Goal: Task Accomplishment & Management: Manage account settings

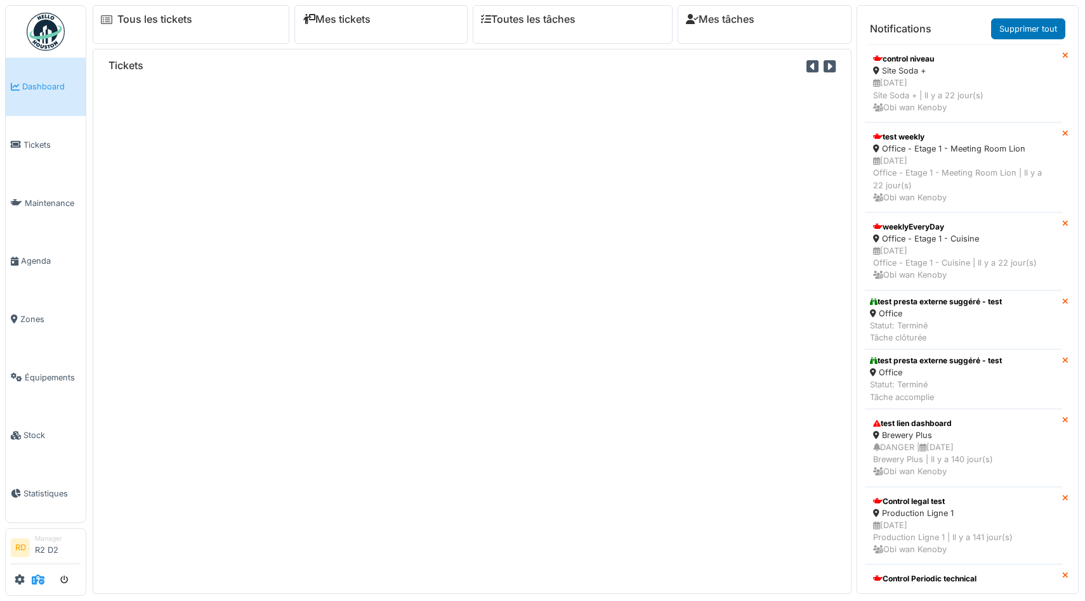
click at [38, 585] on span at bounding box center [38, 580] width 13 height 21
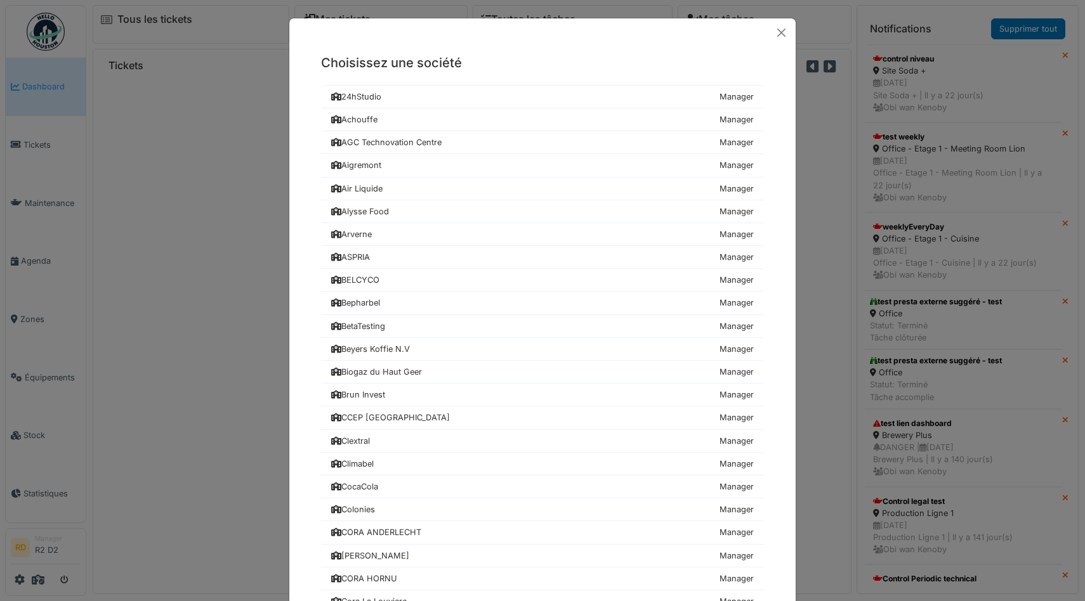
click at [101, 471] on div "Choisissez une société 24hStudio Manager Achouffe Manager AGC Technovation Cent…" at bounding box center [542, 300] width 1085 height 601
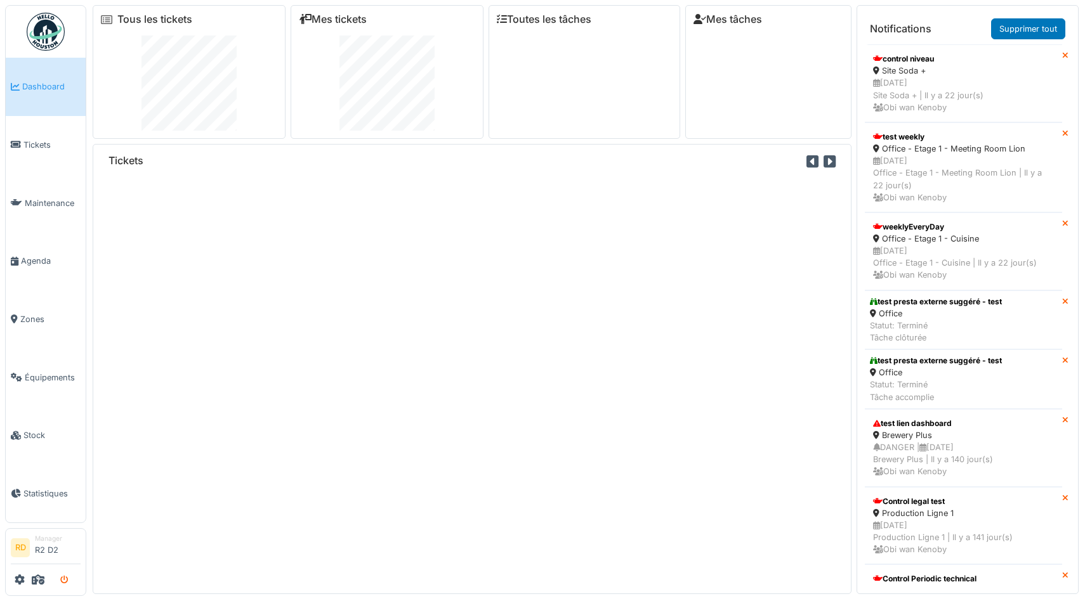
click at [65, 584] on icon "submit" at bounding box center [64, 581] width 8 height 8
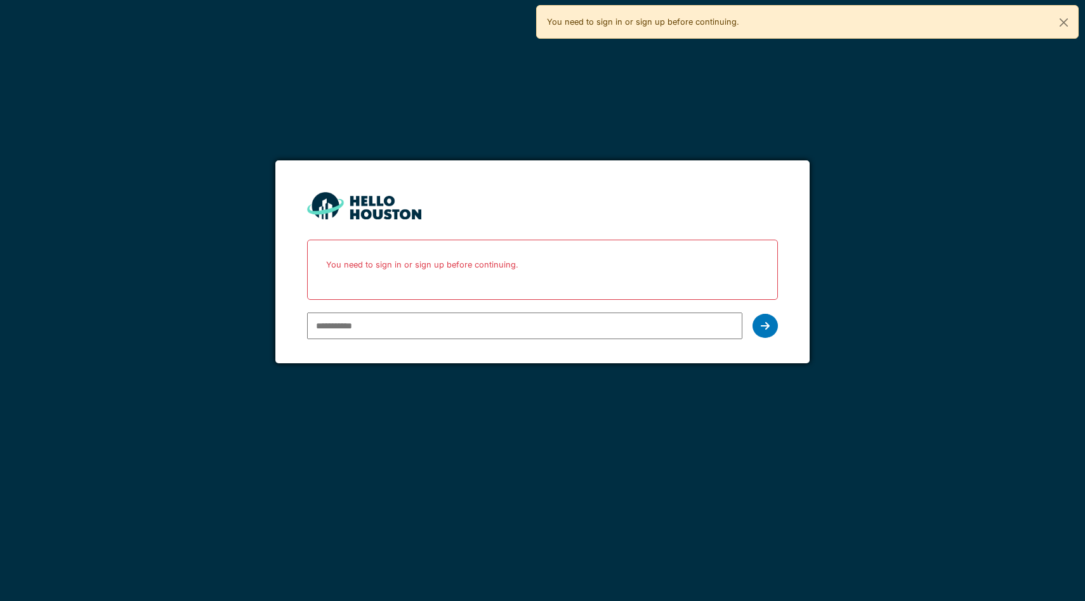
type input "**********"
click at [375, 319] on input "**********" at bounding box center [524, 326] width 435 height 27
type input "**********"
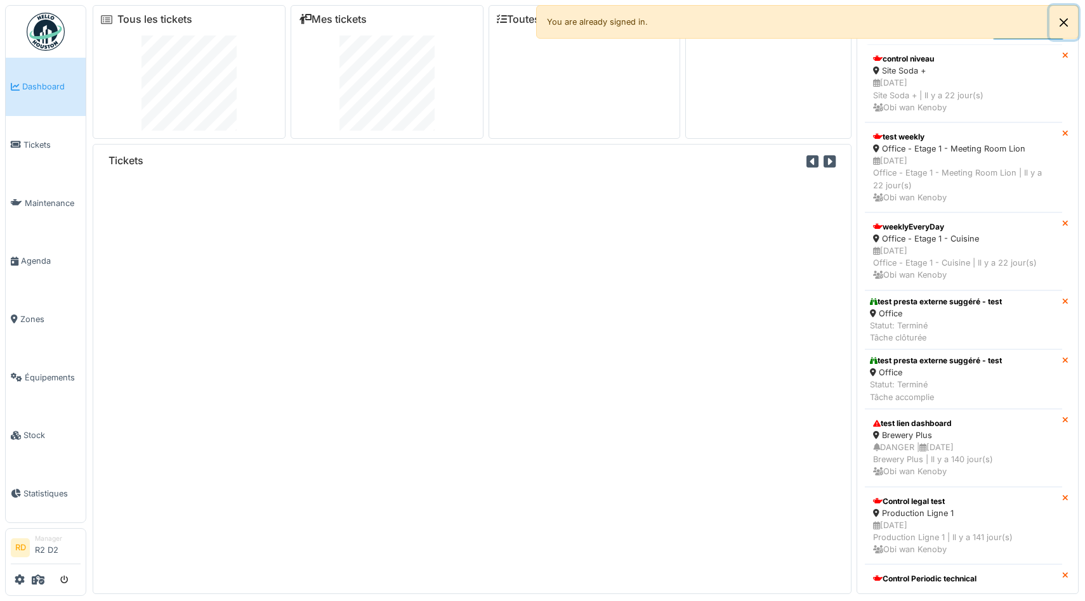
click at [1066, 23] on button "Close" at bounding box center [1063, 23] width 29 height 34
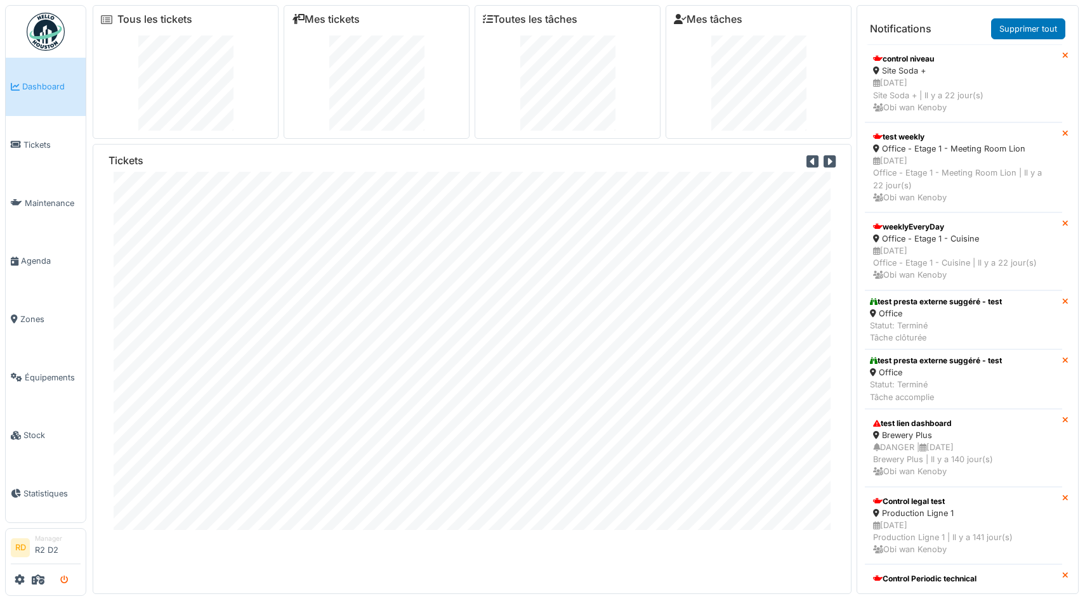
click at [65, 580] on icon "submit" at bounding box center [64, 581] width 8 height 8
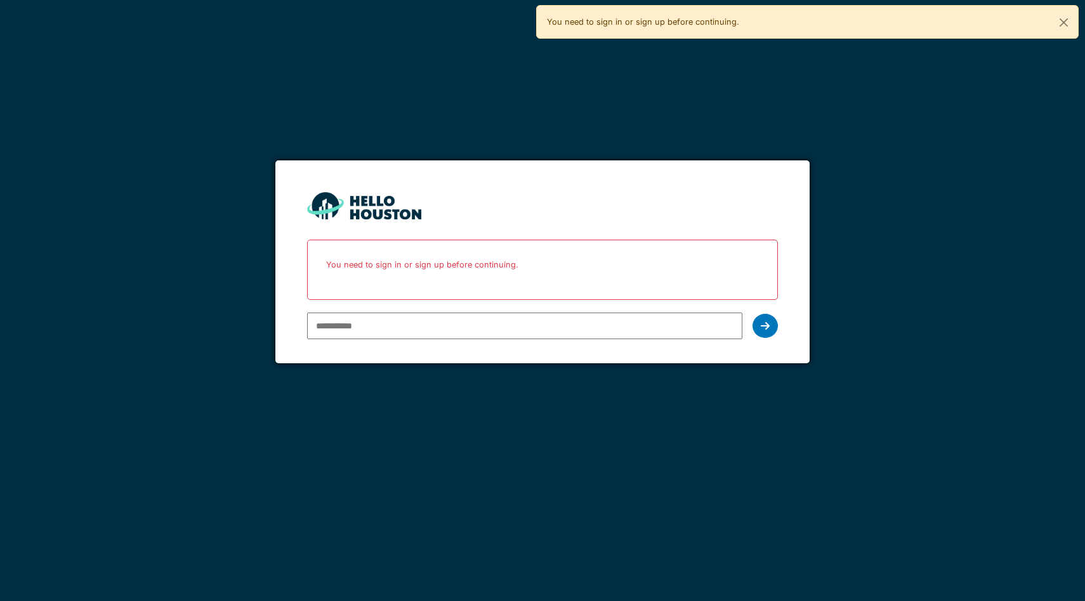
type input "**********"
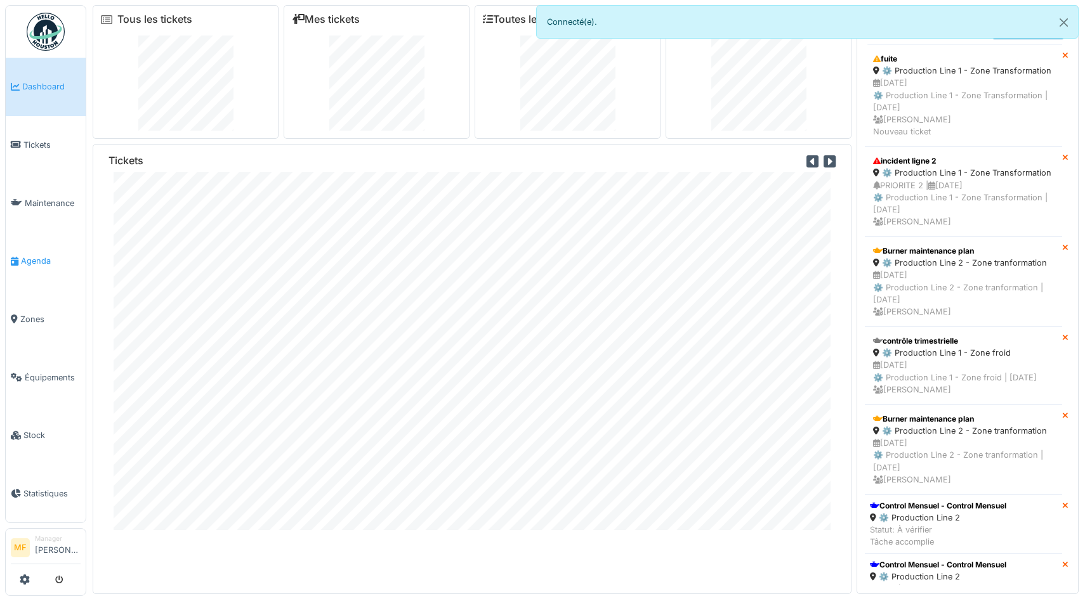
click at [31, 255] on span "Agenda" at bounding box center [51, 261] width 60 height 12
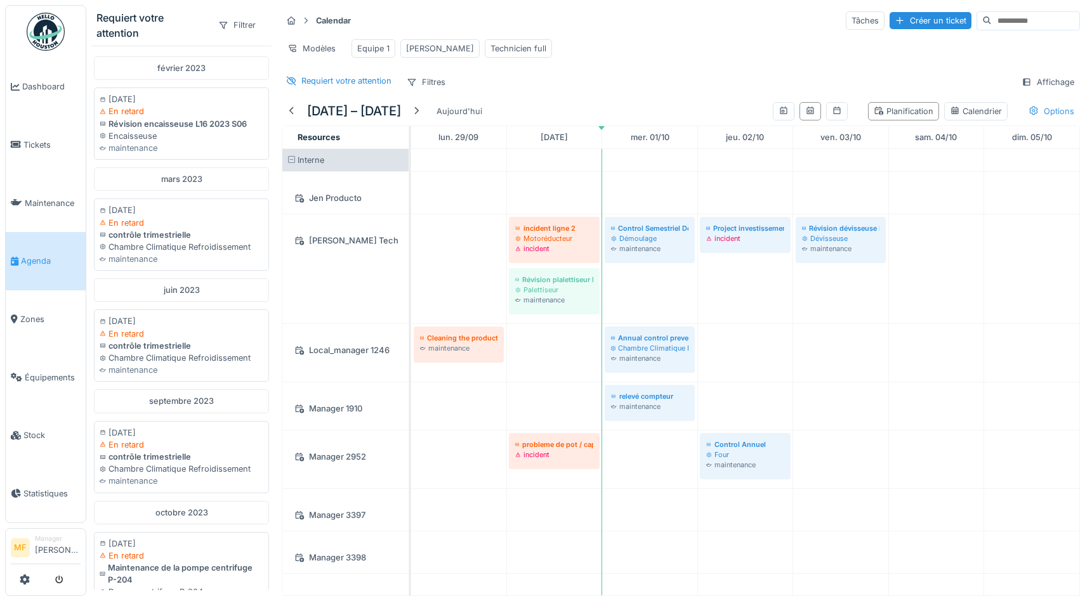
click at [1055, 112] on div "Options" at bounding box center [1050, 111] width 57 height 18
click at [1003, 162] on div "Afficher les absences" at bounding box center [983, 157] width 102 height 15
click at [996, 181] on div "Afficher les tickets récurrents" at bounding box center [1002, 178] width 140 height 15
click at [299, 195] on icon at bounding box center [299, 198] width 10 height 8
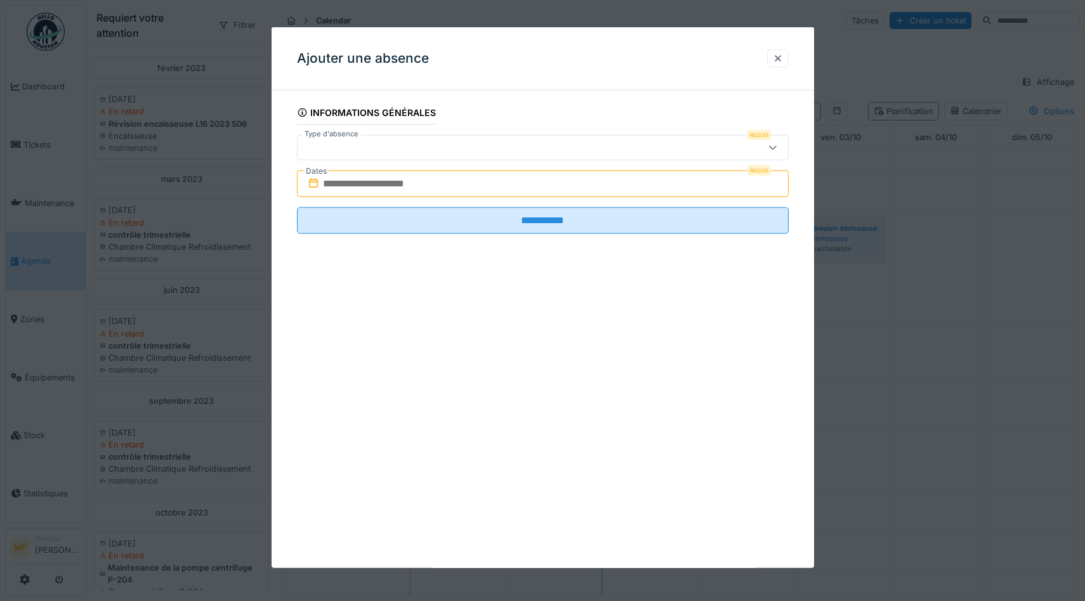
click at [399, 136] on div at bounding box center [543, 147] width 492 height 25
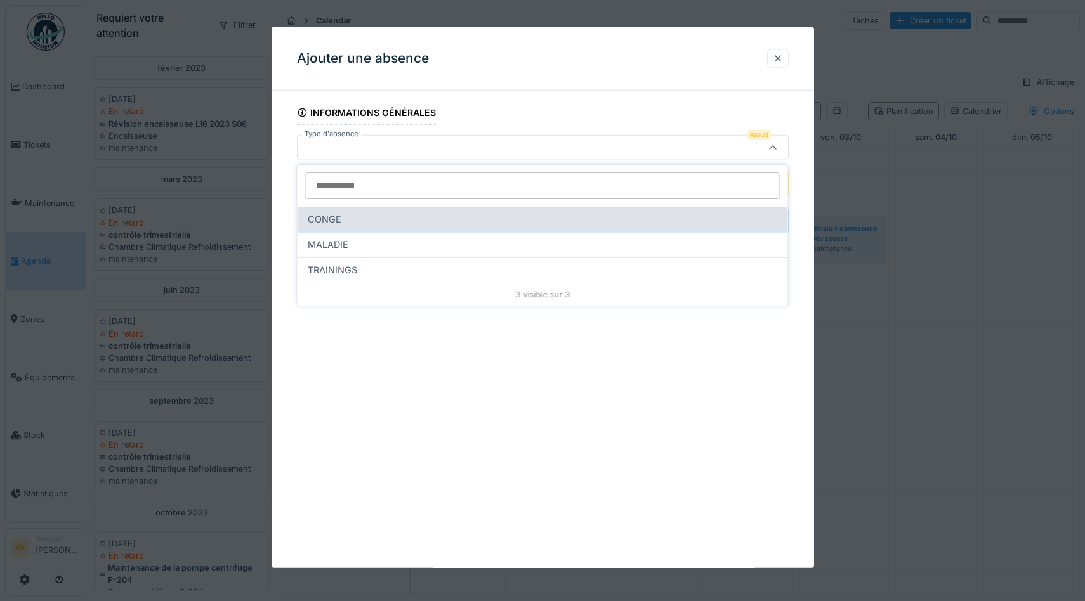
click at [372, 219] on div "CONGE" at bounding box center [543, 219] width 470 height 14
type input "**"
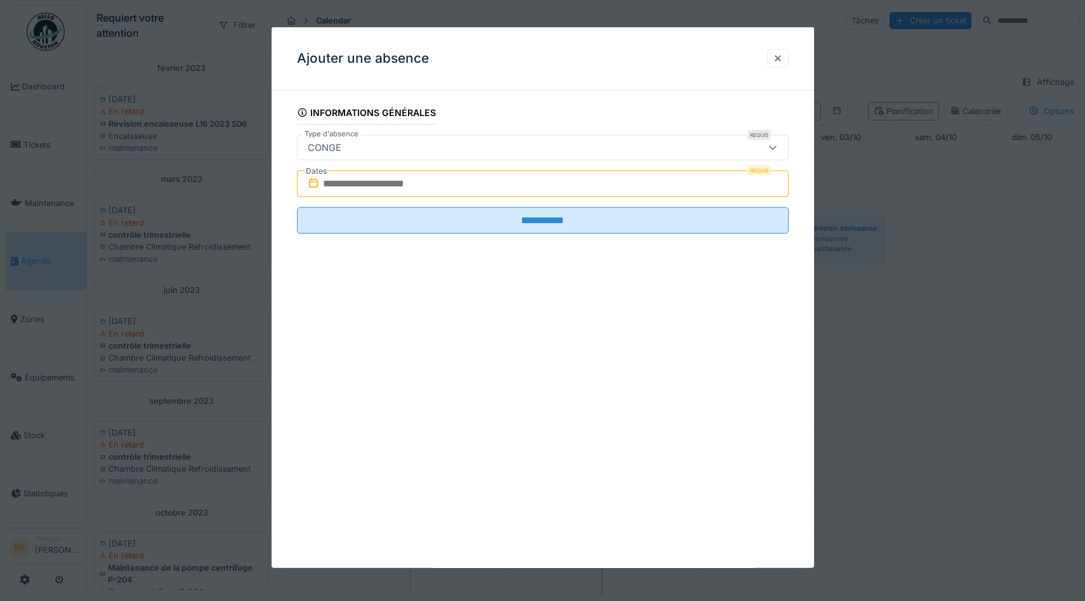
click at [400, 184] on input "text" at bounding box center [543, 184] width 492 height 27
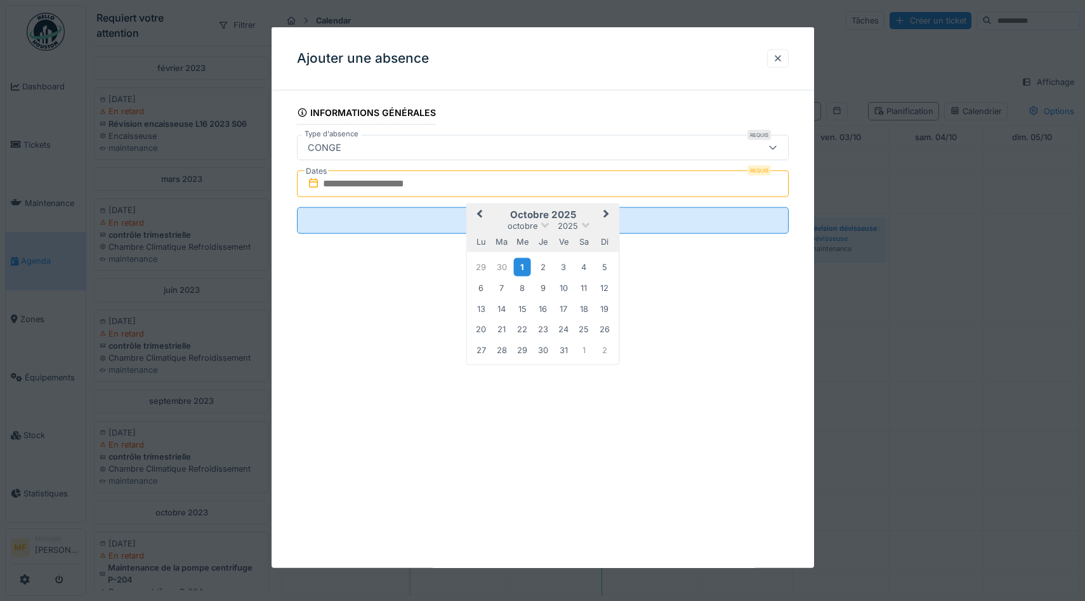
click at [521, 264] on div "1" at bounding box center [521, 267] width 17 height 18
click at [560, 264] on div "3" at bounding box center [562, 266] width 17 height 17
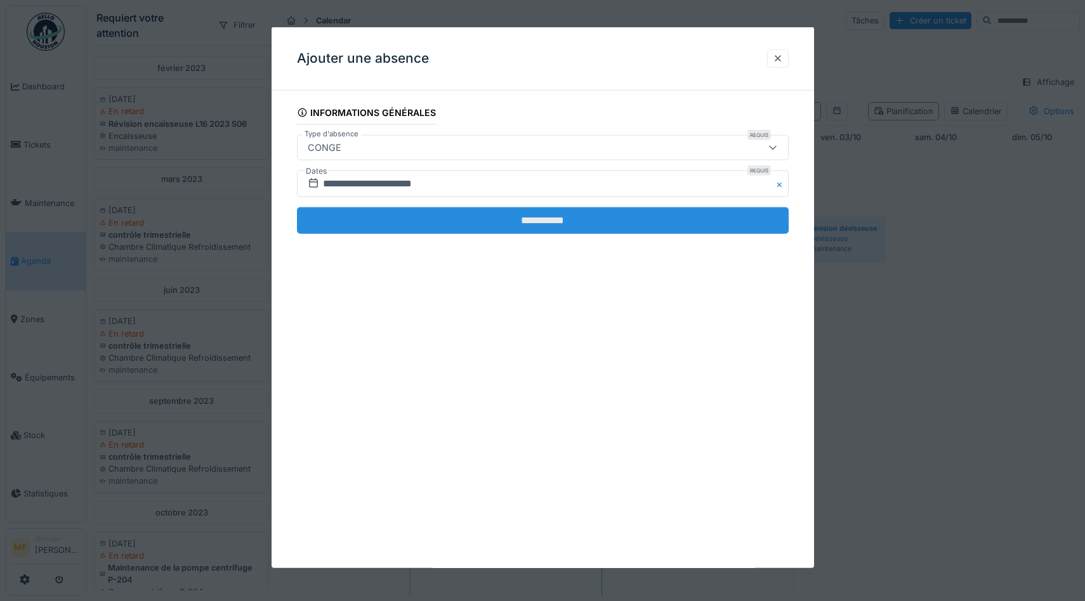
click at [531, 221] on input "**********" at bounding box center [543, 220] width 492 height 27
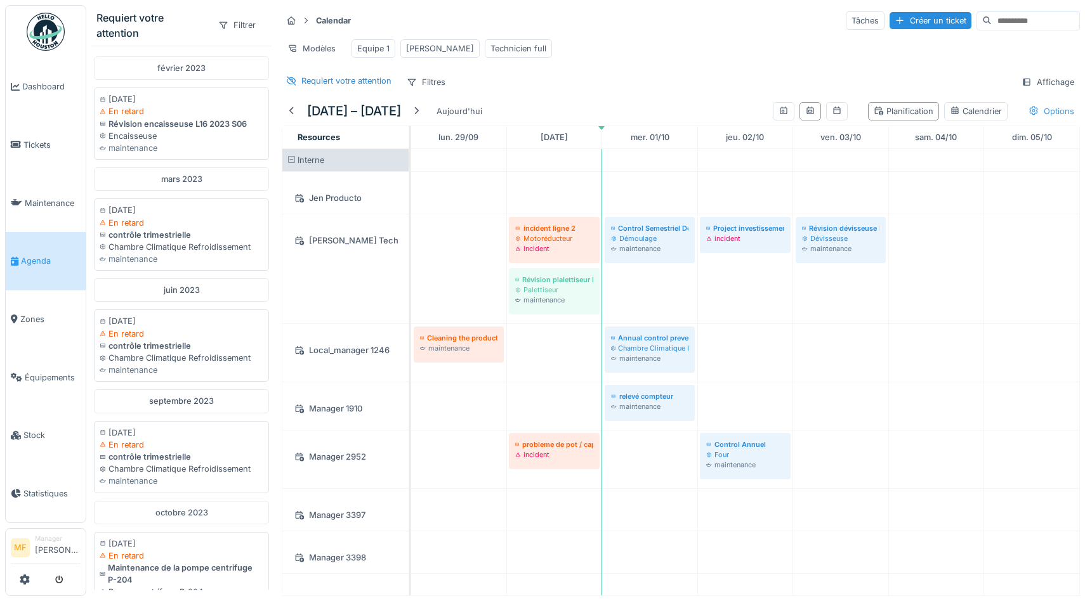
click at [1036, 107] on icon at bounding box center [1033, 111] width 10 height 8
click at [992, 140] on div "Heures ouvrables uniquement" at bounding box center [1003, 137] width 142 height 15
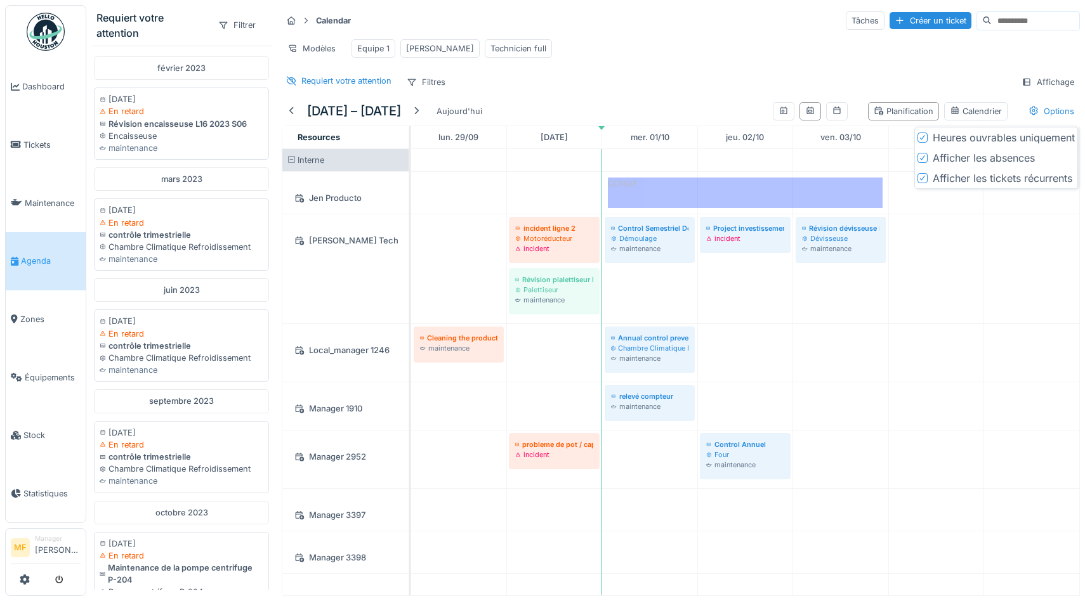
click at [943, 75] on div "Requiert votre attention Filtres Affichage" at bounding box center [681, 82] width 798 height 18
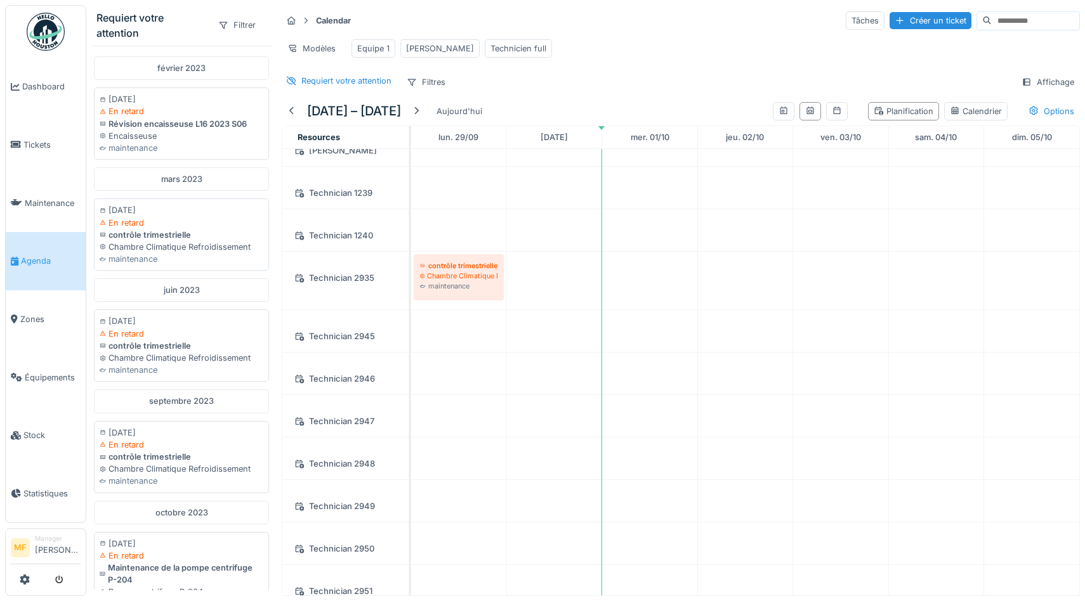
scroll to position [615, 0]
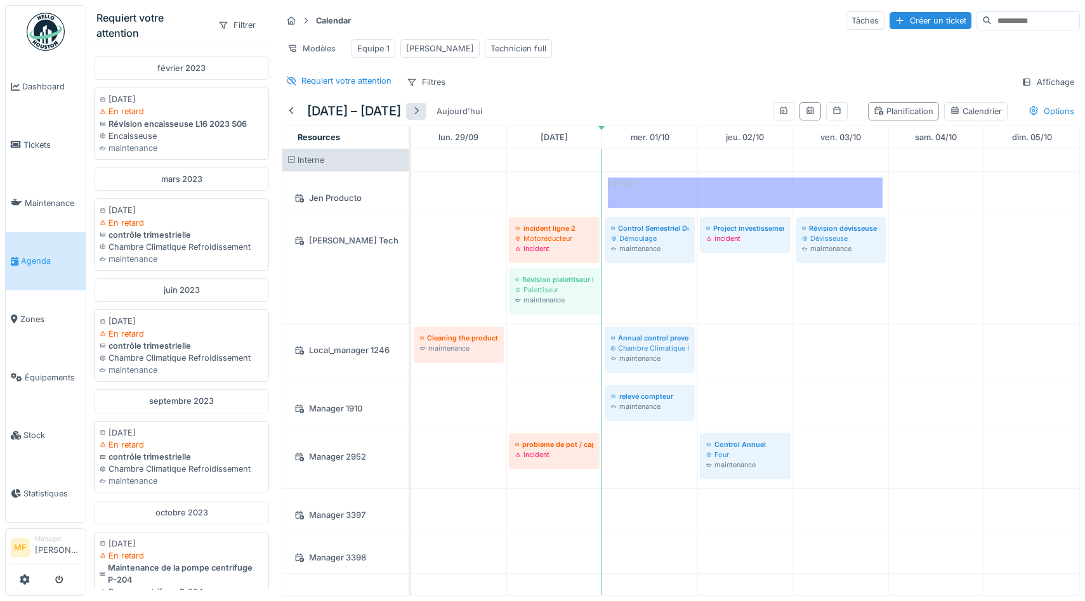
click at [426, 114] on div at bounding box center [416, 111] width 20 height 17
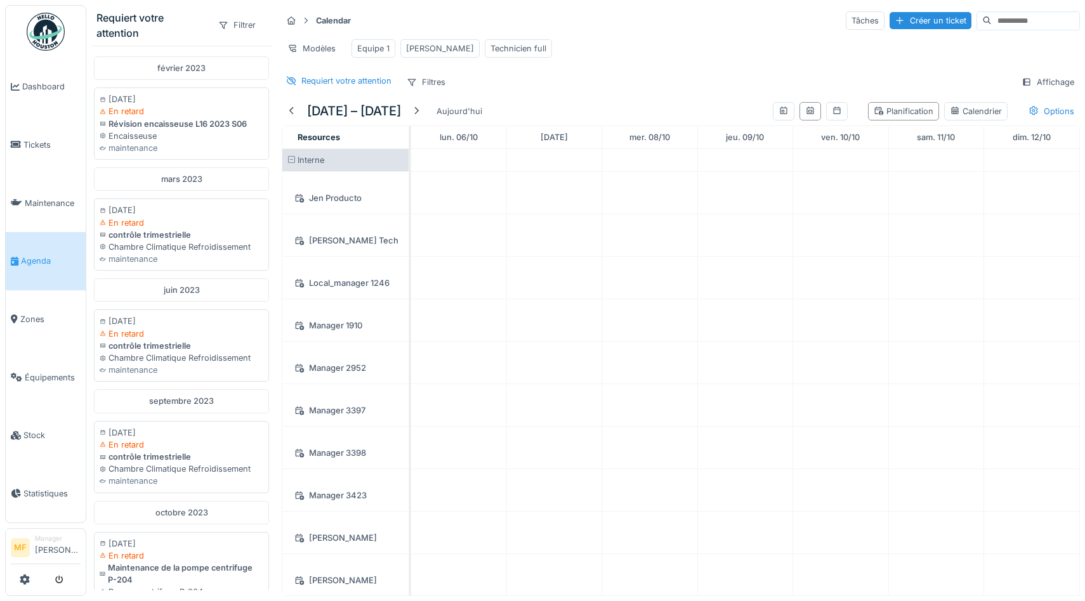
click at [433, 112] on div "6 – 12 oct. 2025 Aujourd'hui" at bounding box center [385, 111] width 206 height 29
click at [421, 112] on div at bounding box center [416, 111] width 10 height 12
click at [291, 110] on div at bounding box center [292, 111] width 10 height 12
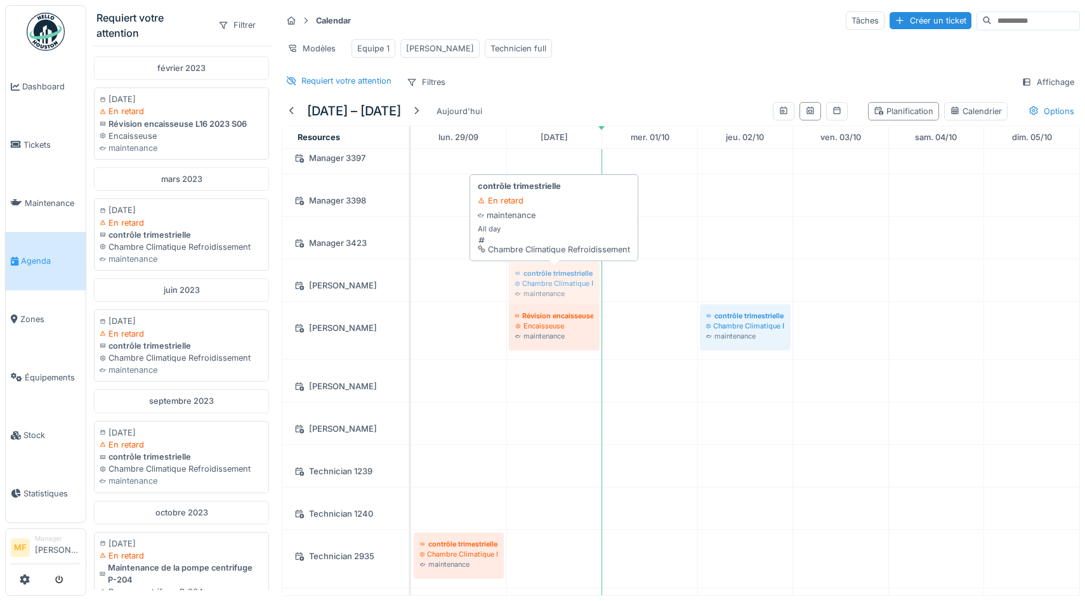
drag, startPoint x: 134, startPoint y: 217, endPoint x: 530, endPoint y: 282, distance: 401.1
click at [530, 283] on div "Requiert votre attention Filtrer février 2023 06/02/2023 En retard Révision enc…" at bounding box center [585, 300] width 998 height 601
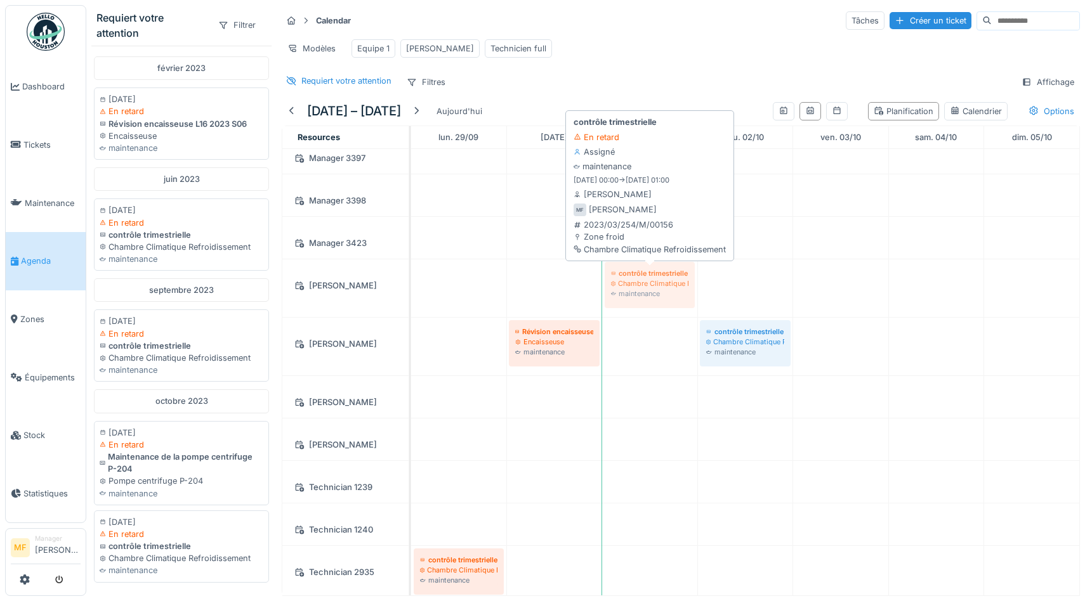
drag, startPoint x: 545, startPoint y: 279, endPoint x: 649, endPoint y: 280, distance: 104.0
click at [411, 280] on div "contrôle trimestrielle Chambre Climatique Refroidissement maintenance contrôle …" at bounding box center [411, 288] width 0 height 58
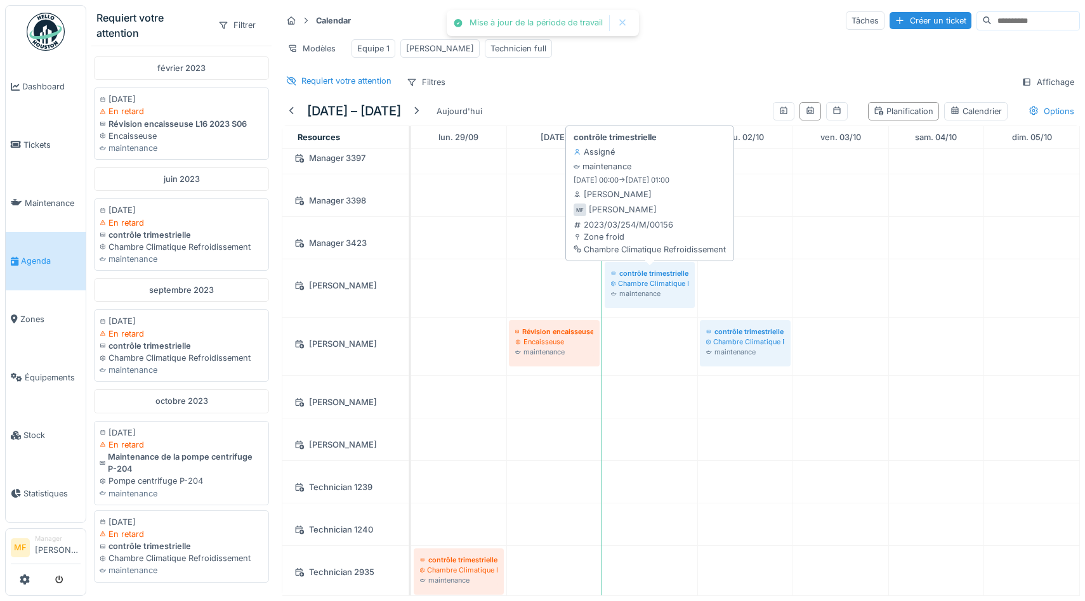
click at [631, 282] on div "Chambre Climatique Refroidissement" at bounding box center [649, 283] width 77 height 10
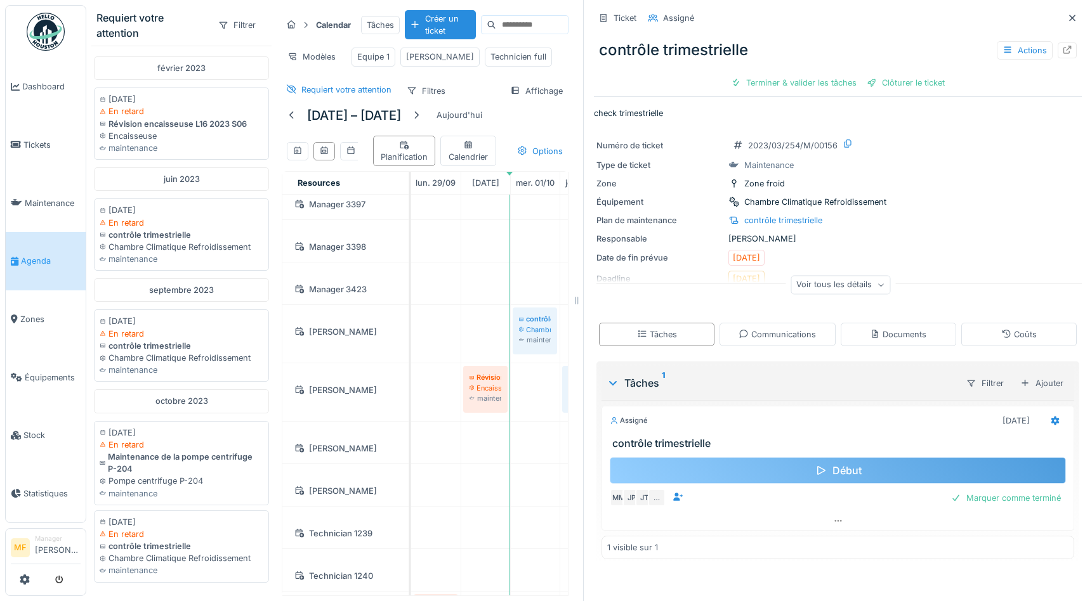
click at [828, 472] on div "Début" at bounding box center [838, 470] width 456 height 27
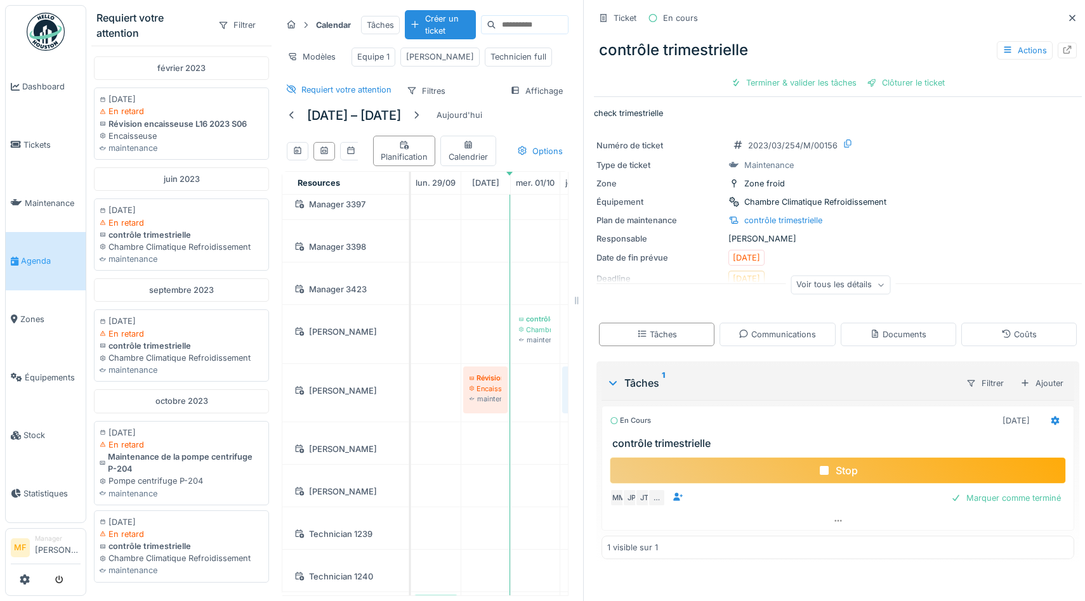
click at [830, 471] on icon at bounding box center [824, 471] width 13 height 10
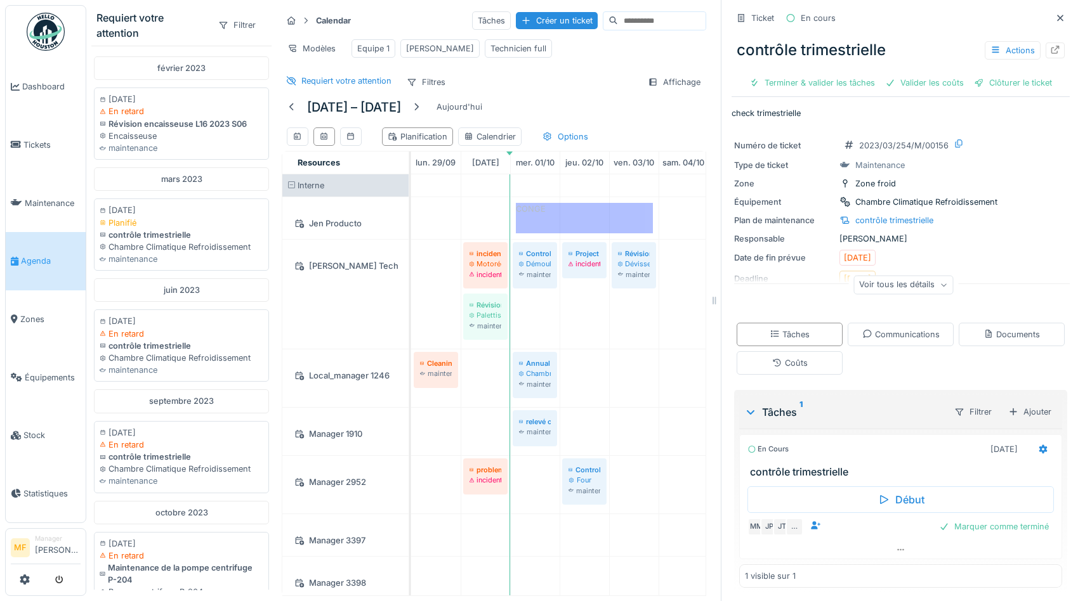
drag, startPoint x: 573, startPoint y: 301, endPoint x: 722, endPoint y: 308, distance: 149.9
click at [722, 308] on div "Requiert votre attention Filtrer février 2023 06/02/2023 En retard Révision enc…" at bounding box center [585, 300] width 998 height 601
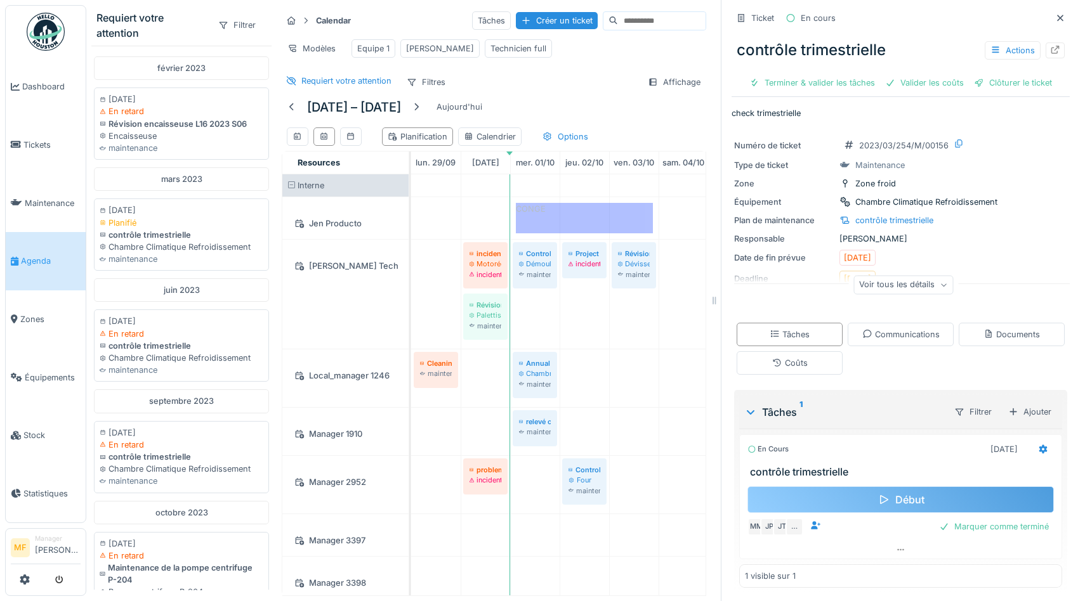
click at [840, 506] on div "Début" at bounding box center [900, 499] width 306 height 27
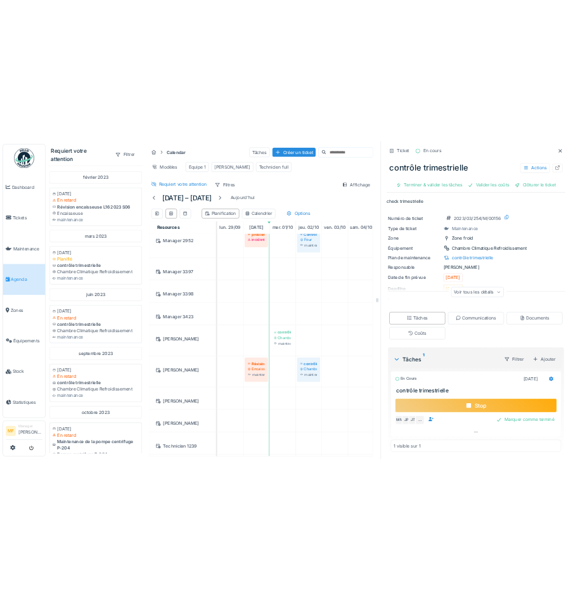
scroll to position [323, 0]
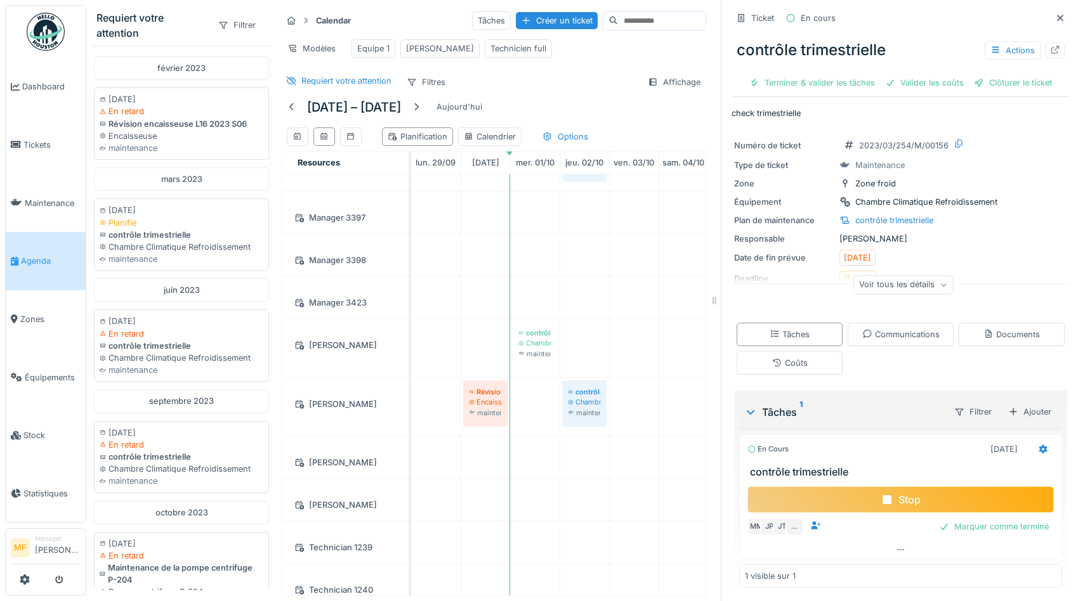
click at [901, 499] on div "Stop" at bounding box center [900, 499] width 306 height 27
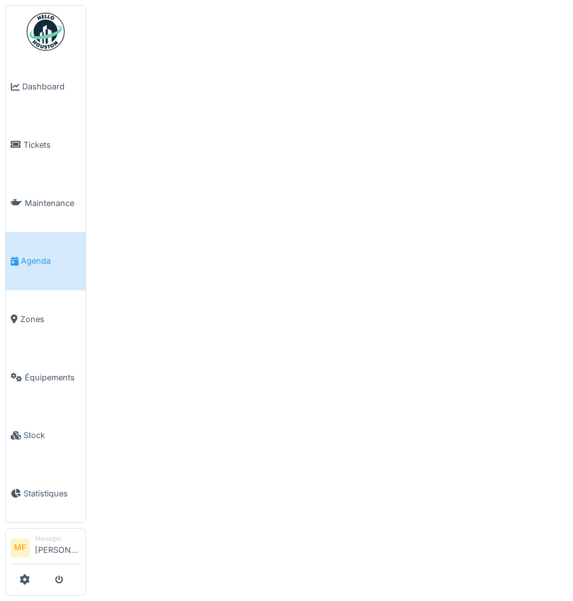
click at [356, 244] on div at bounding box center [286, 300] width 573 height 601
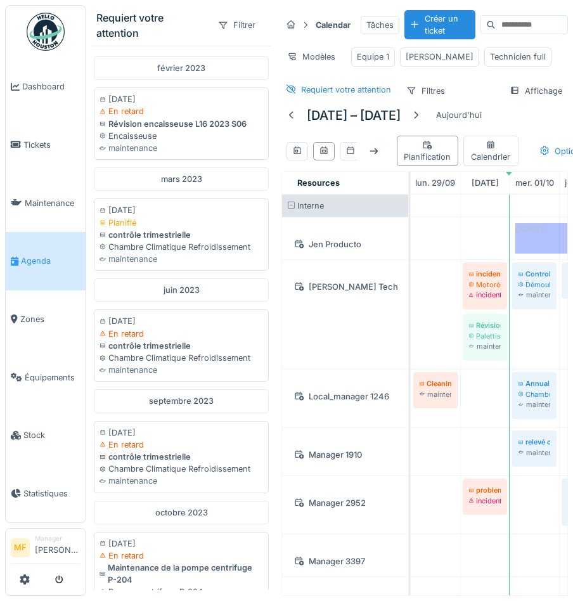
drag, startPoint x: 573, startPoint y: 4, endPoint x: 752, endPoint y: 51, distance: 184.8
click at [573, 51] on html "Dashboard Tickets Maintenance Agenda Zones Équipements Stock Statistiques MF Ma…" at bounding box center [286, 300] width 573 height 601
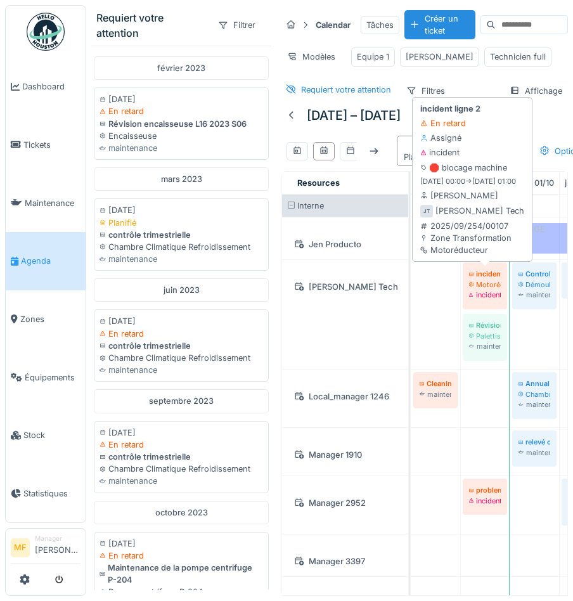
click at [486, 280] on div "Motoréducteur" at bounding box center [485, 285] width 32 height 10
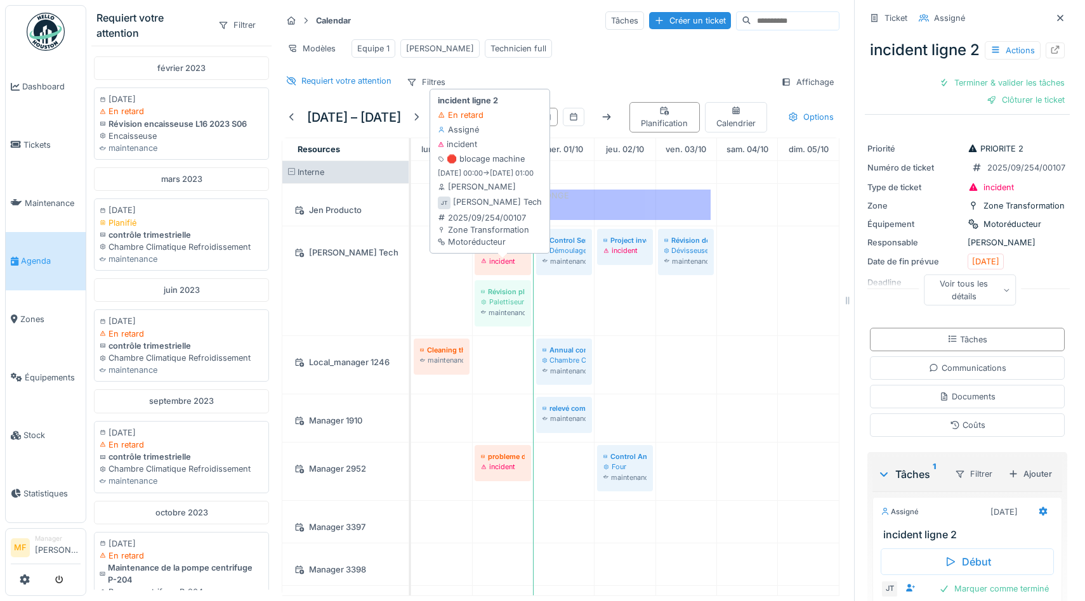
click at [497, 256] on div "Motoréducteur" at bounding box center [503, 250] width 44 height 10
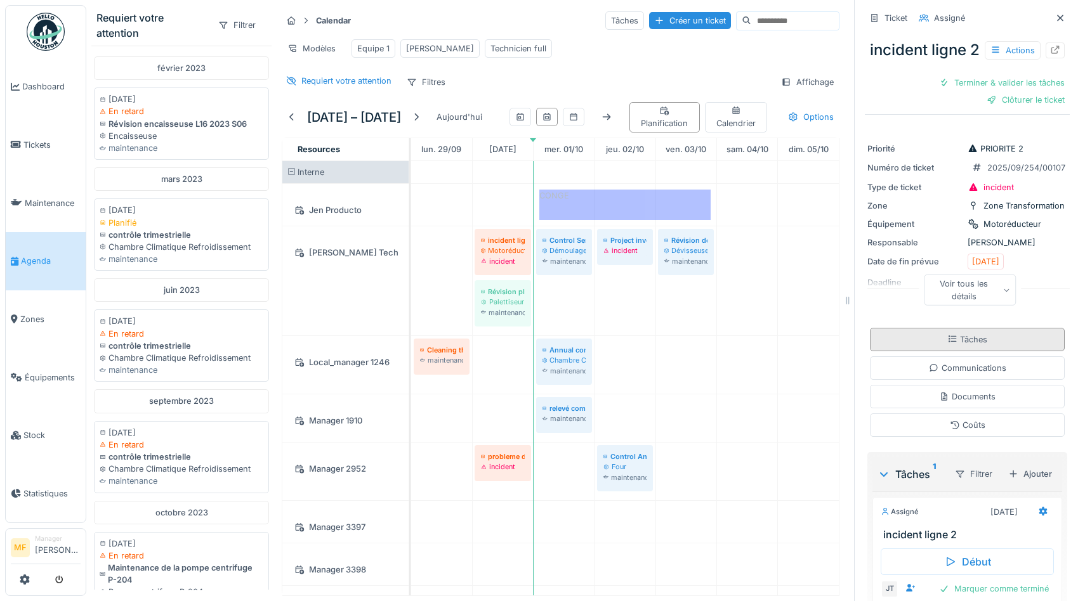
scroll to position [66, 0]
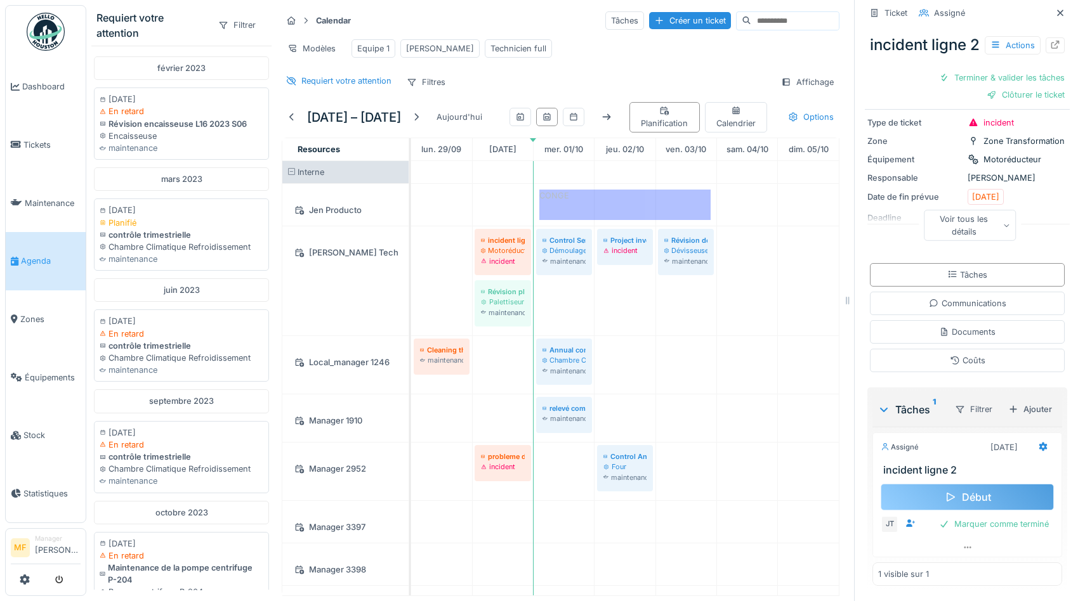
click at [573, 499] on icon at bounding box center [950, 497] width 13 height 10
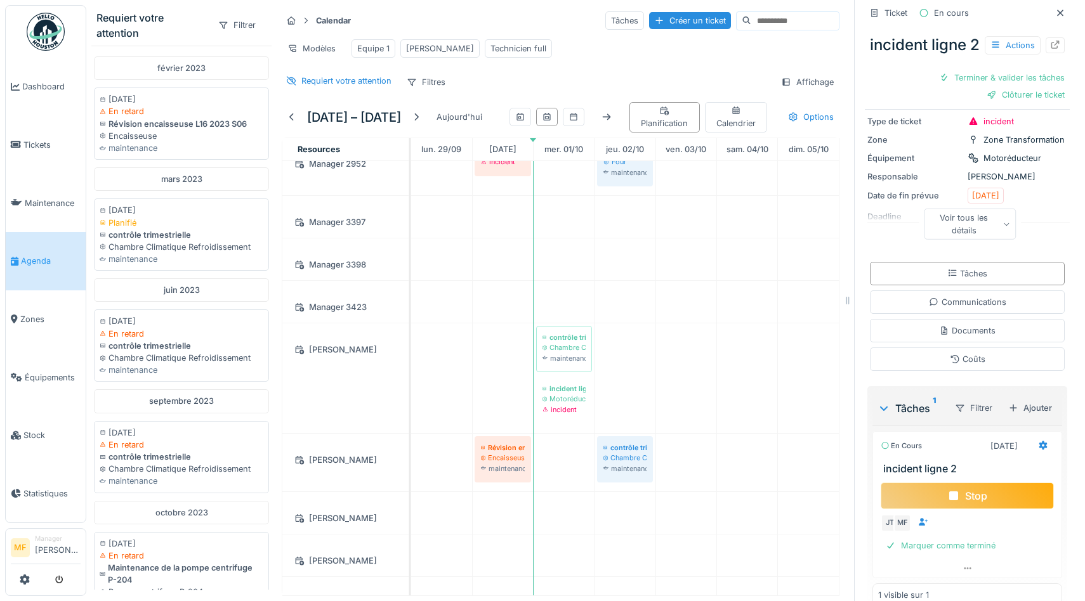
scroll to position [207, 0]
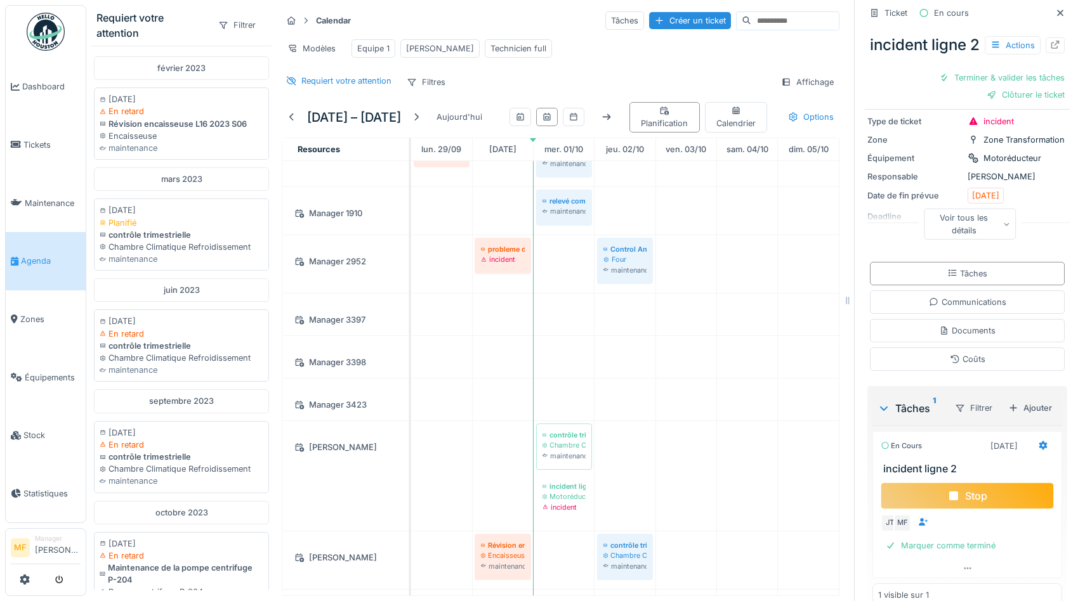
click at [573, 496] on div "Stop" at bounding box center [966, 496] width 173 height 27
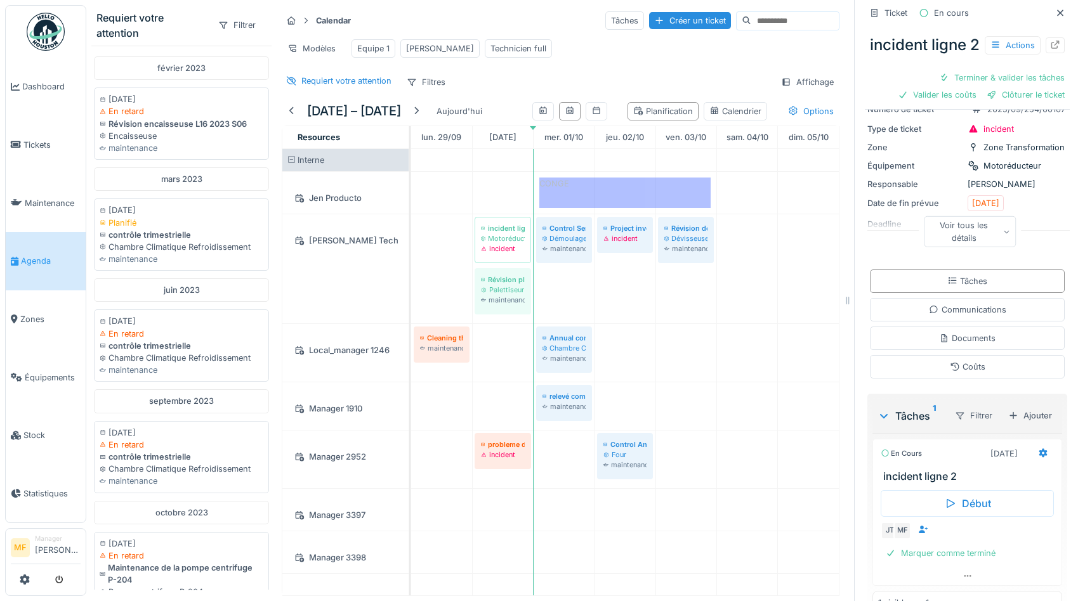
scroll to position [89, 0]
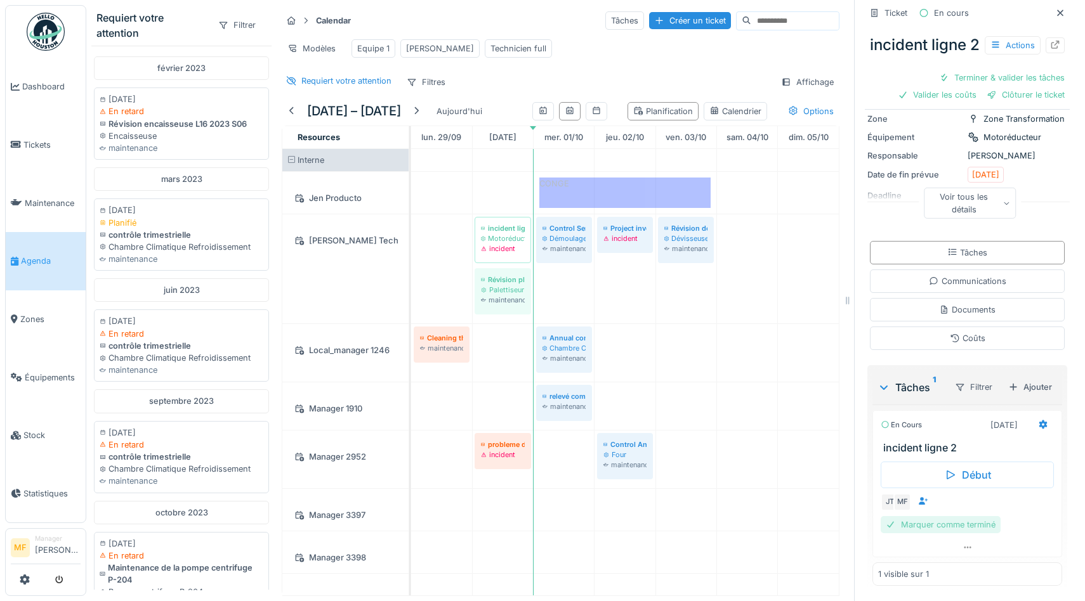
click at [972, 522] on div "Marquer comme terminé" at bounding box center [940, 524] width 120 height 17
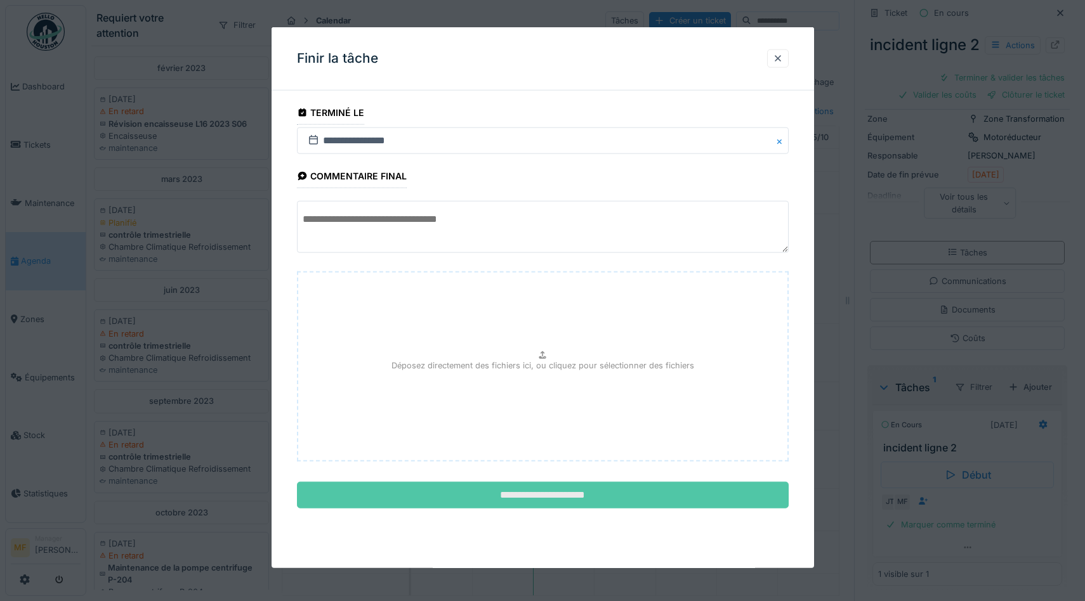
click at [508, 494] on input "**********" at bounding box center [543, 495] width 492 height 27
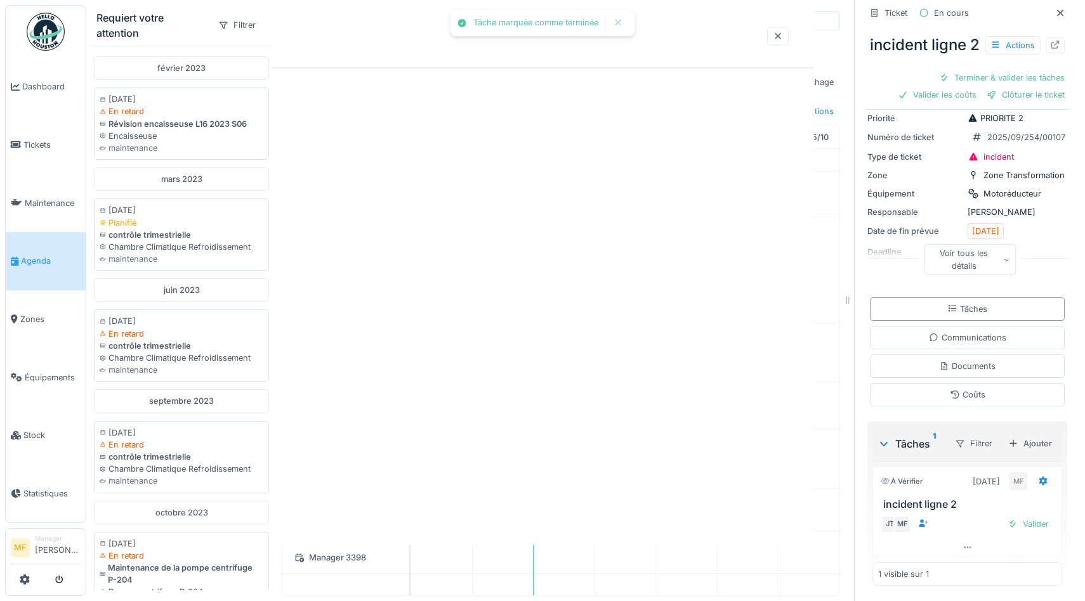
scroll to position [32, 0]
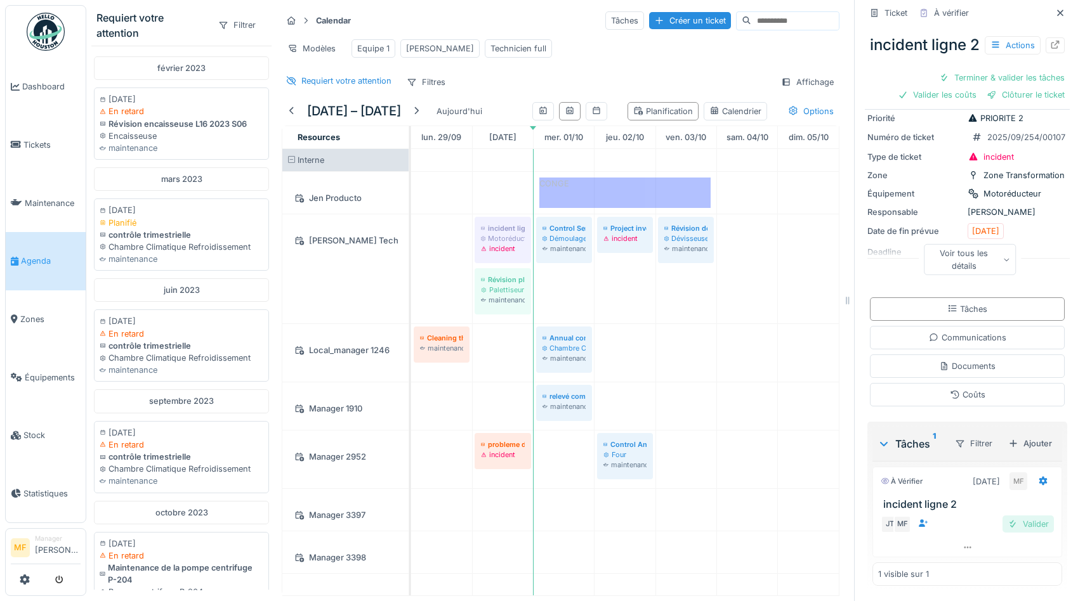
click at [1026, 522] on div "Valider" at bounding box center [1027, 524] width 51 height 17
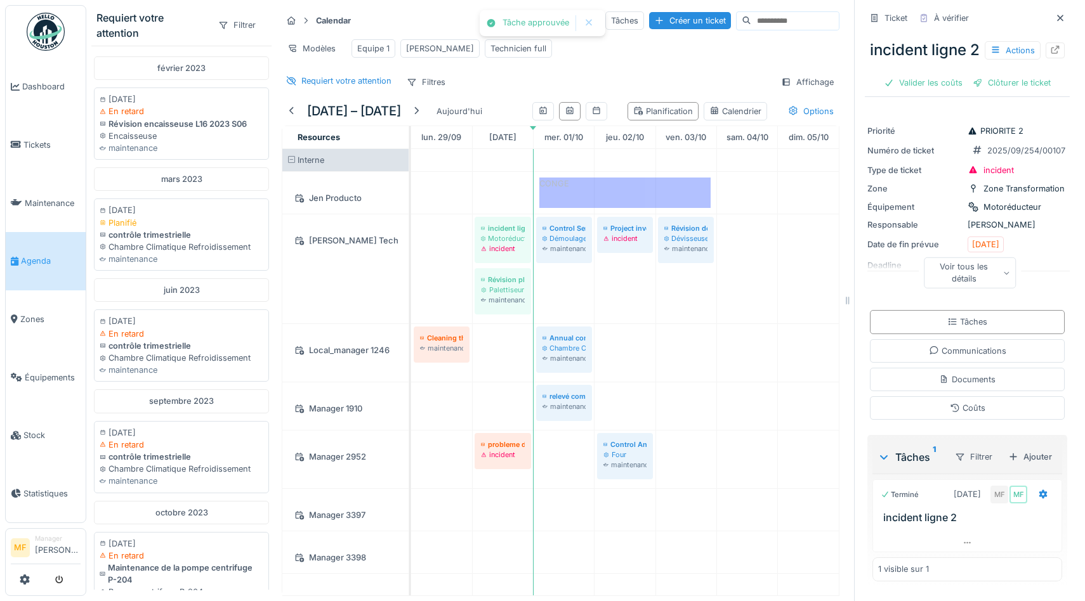
scroll to position [0, 0]
click at [1014, 86] on div "Clôturer le ticket" at bounding box center [1011, 82] width 88 height 17
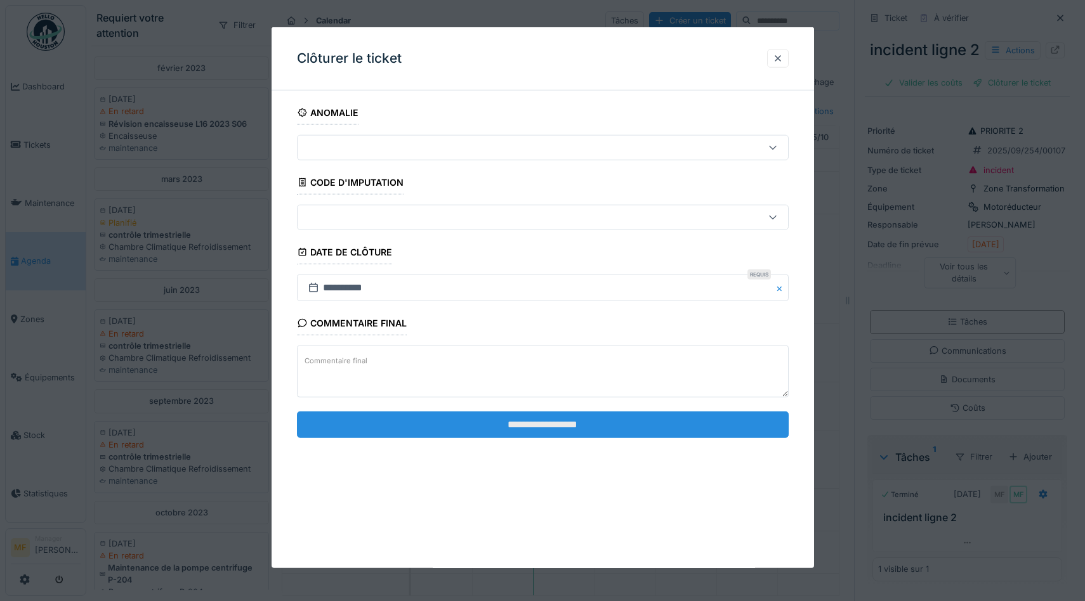
click at [516, 425] on input "**********" at bounding box center [543, 424] width 492 height 27
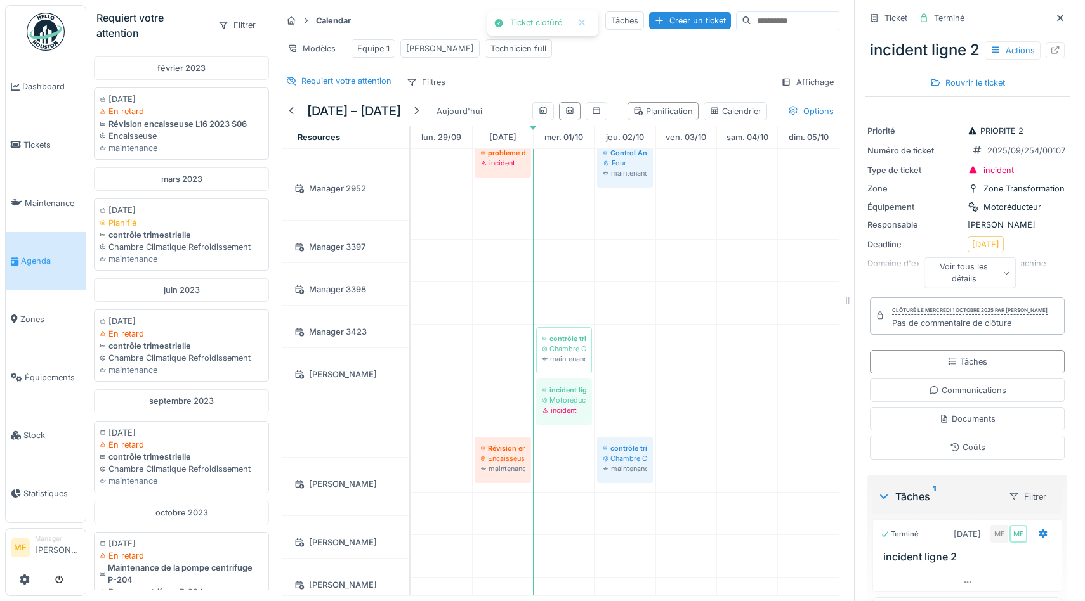
scroll to position [306, 0]
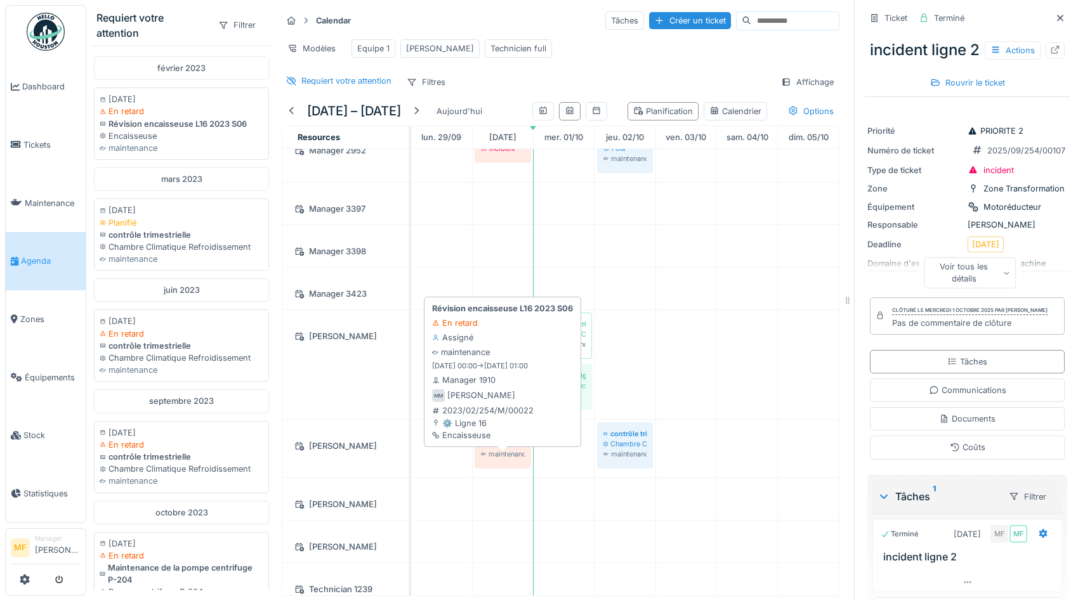
click at [504, 449] on div "Encaisseuse" at bounding box center [503, 444] width 44 height 10
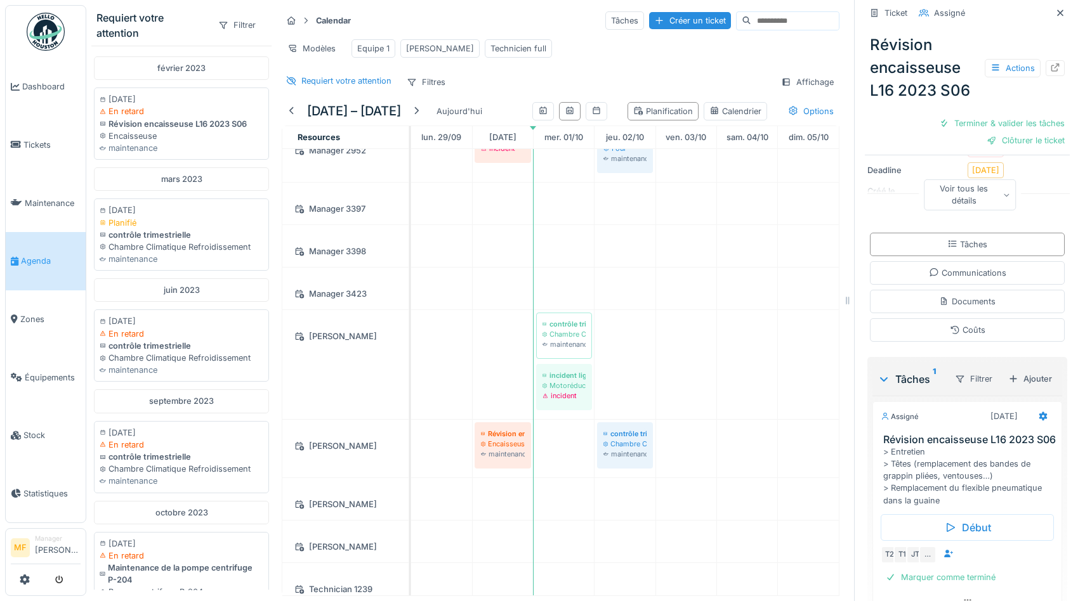
scroll to position [268, 0]
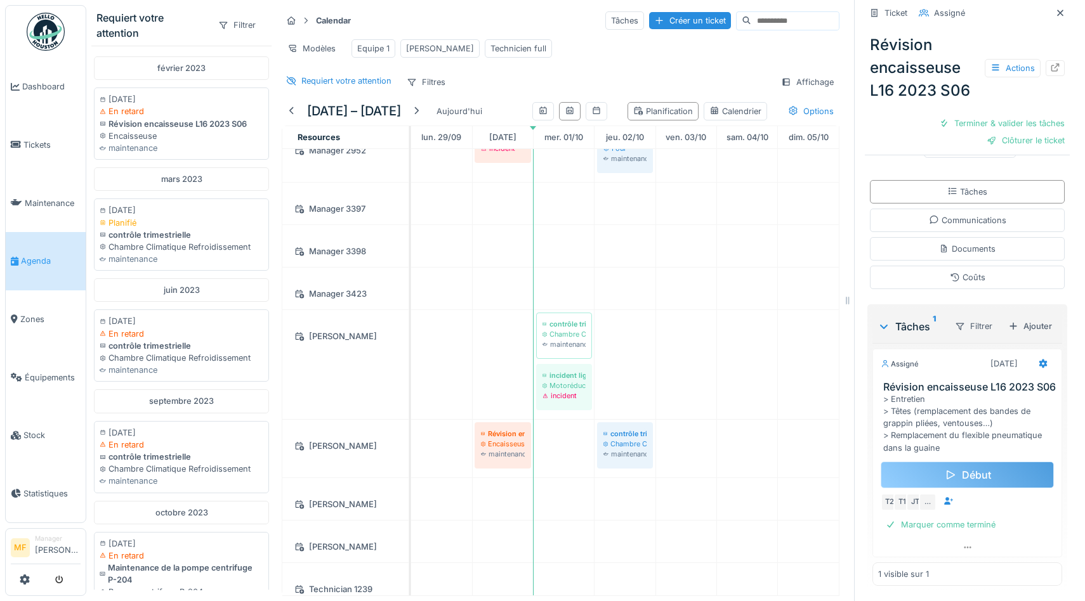
click at [960, 474] on div "Début" at bounding box center [966, 475] width 173 height 27
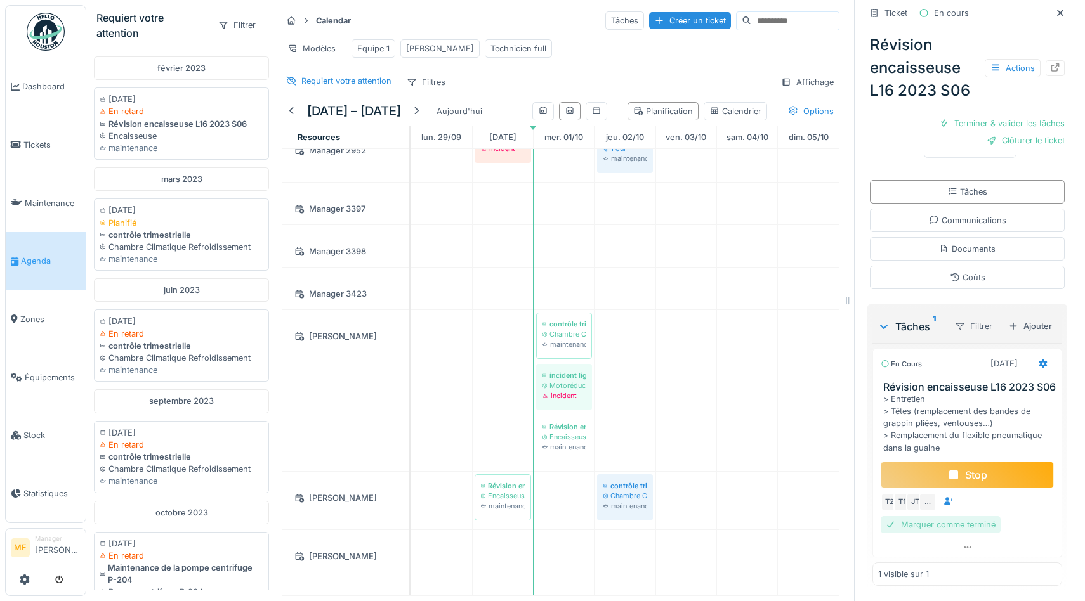
click at [965, 523] on div "Marquer comme terminé" at bounding box center [940, 524] width 120 height 17
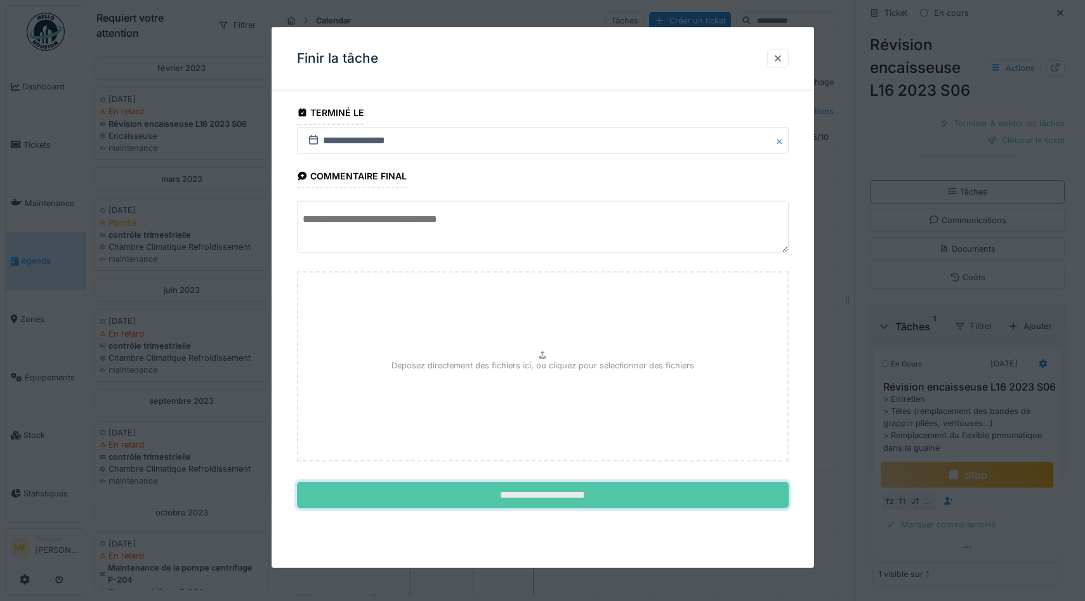
click at [575, 495] on input "**********" at bounding box center [543, 495] width 492 height 27
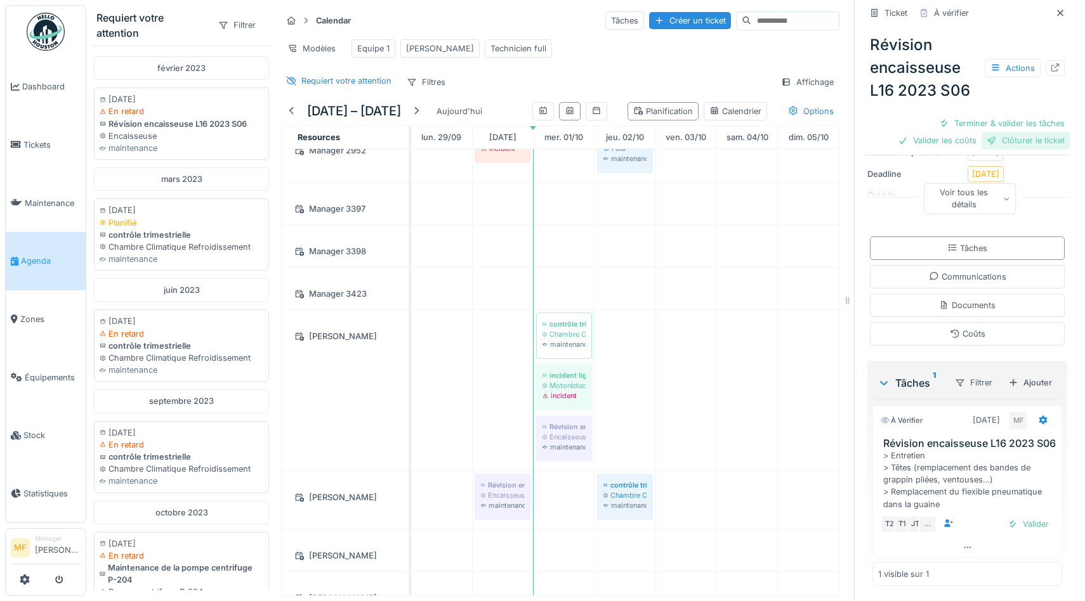
click at [1028, 142] on div "Clôturer le ticket" at bounding box center [1025, 140] width 88 height 17
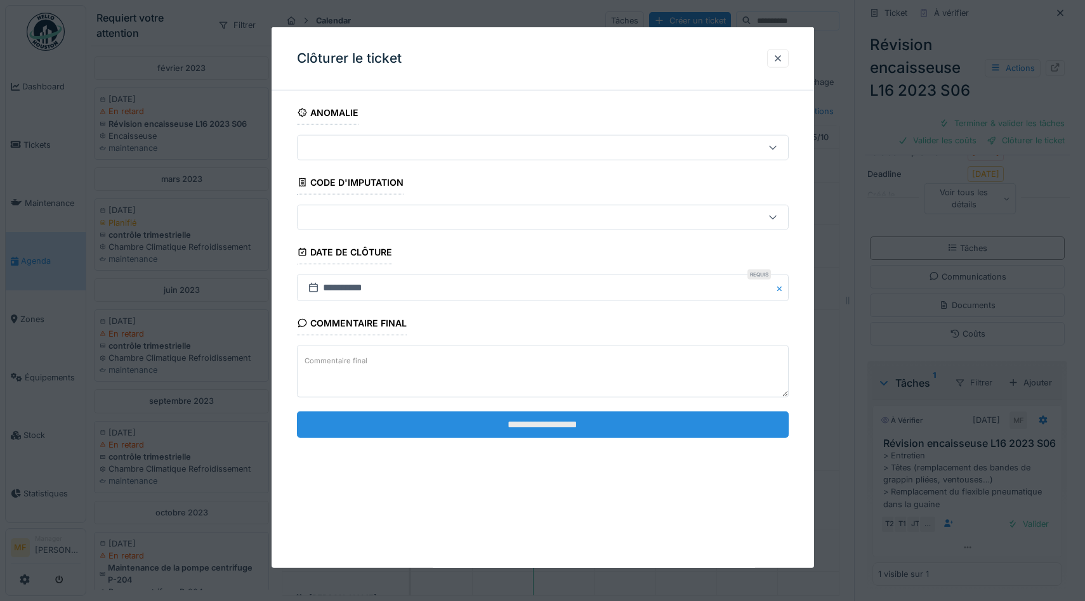
click at [612, 422] on input "**********" at bounding box center [543, 424] width 492 height 27
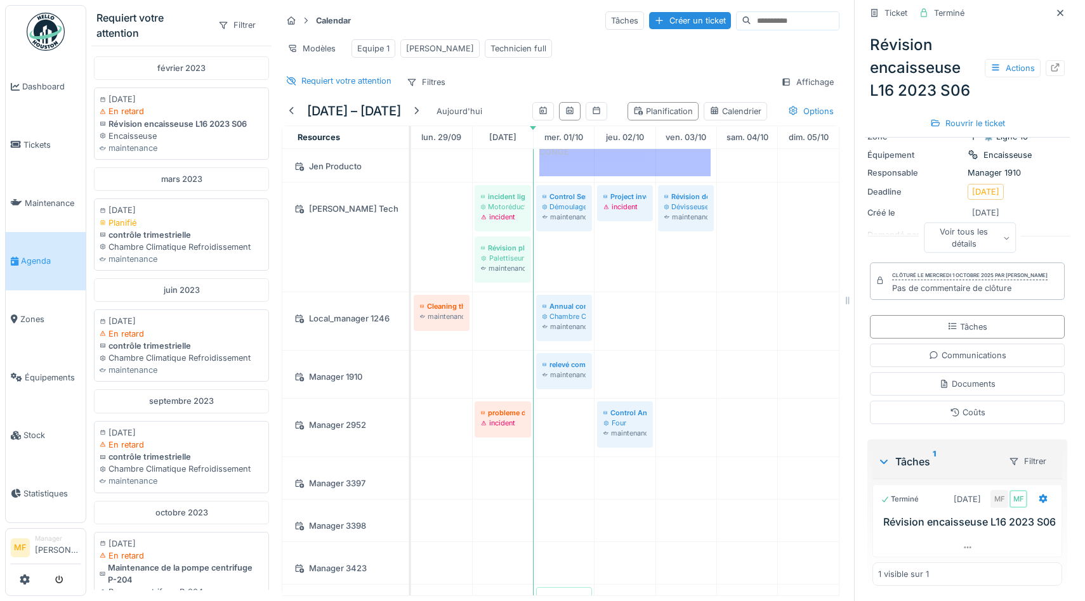
scroll to position [0, 0]
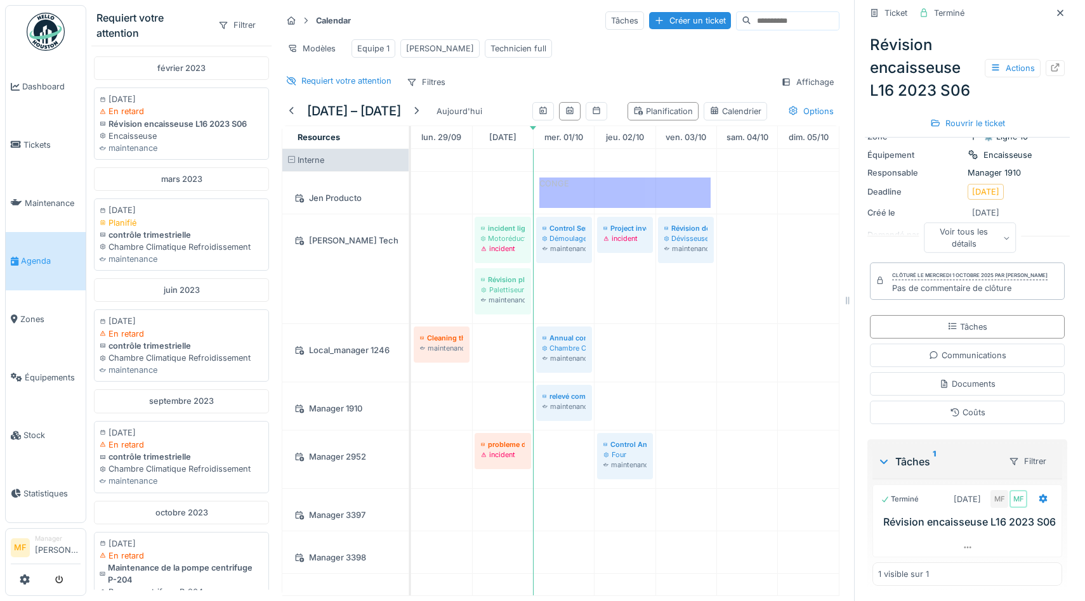
click at [606, 69] on div "Calendar Tâches Créer un ticket Modèles Equipe 1 [PERSON_NAME] Technicien full …" at bounding box center [561, 51] width 568 height 92
click at [1063, 14] on icon at bounding box center [1060, 13] width 10 height 8
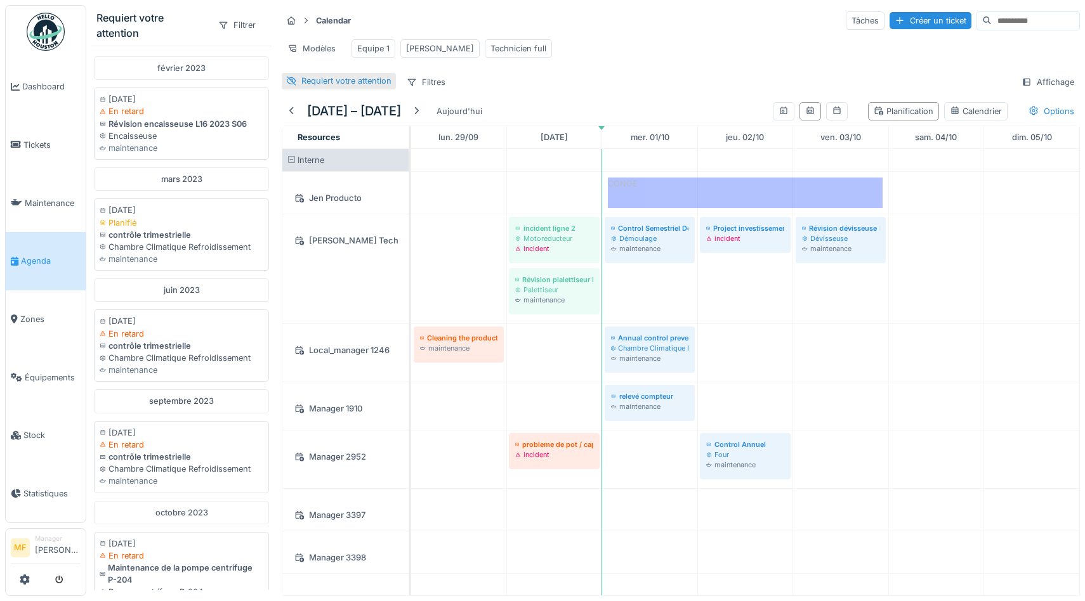
click at [329, 79] on div "Requiert votre attention" at bounding box center [346, 81] width 90 height 12
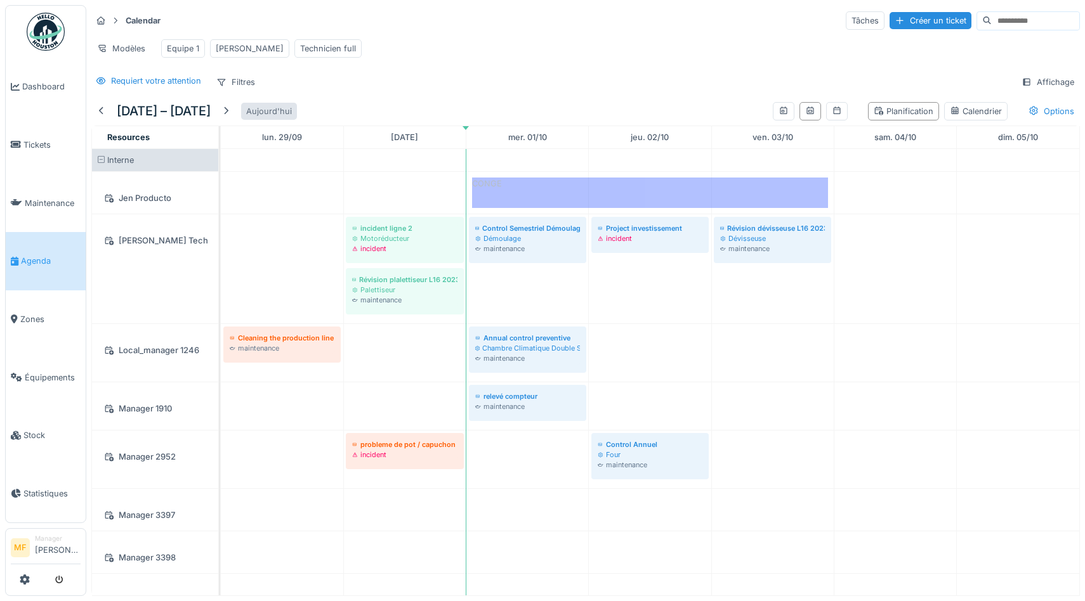
click at [297, 112] on div "Aujourd'hui" at bounding box center [269, 111] width 56 height 17
click at [466, 34] on div "Modèles Equipe 1 [PERSON_NAME] Technicien full" at bounding box center [585, 48] width 988 height 29
click at [781, 110] on icon at bounding box center [783, 111] width 10 height 8
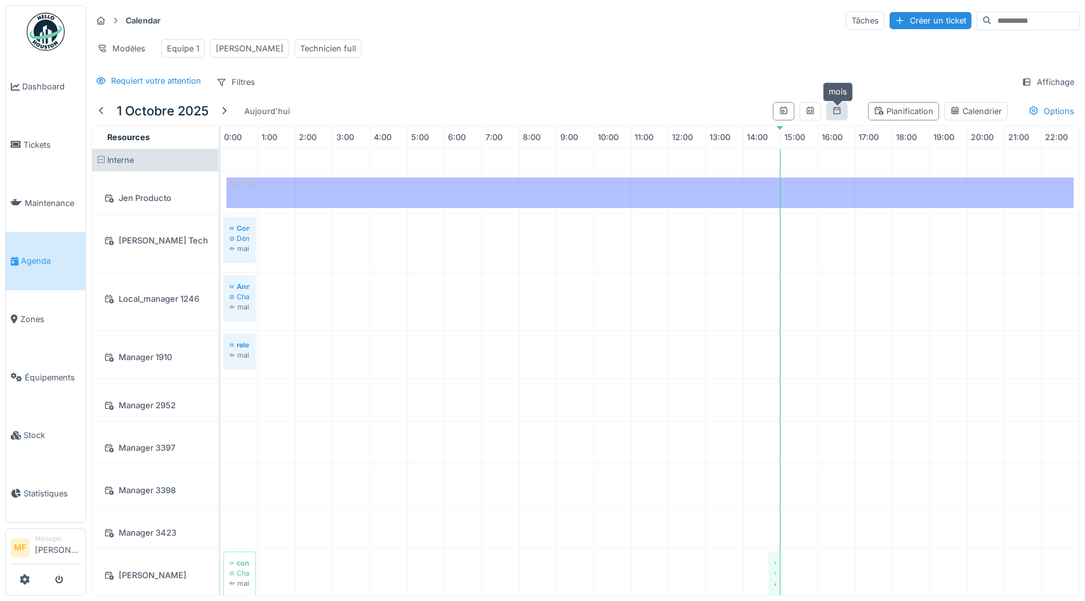
click at [838, 112] on icon at bounding box center [837, 111] width 10 height 8
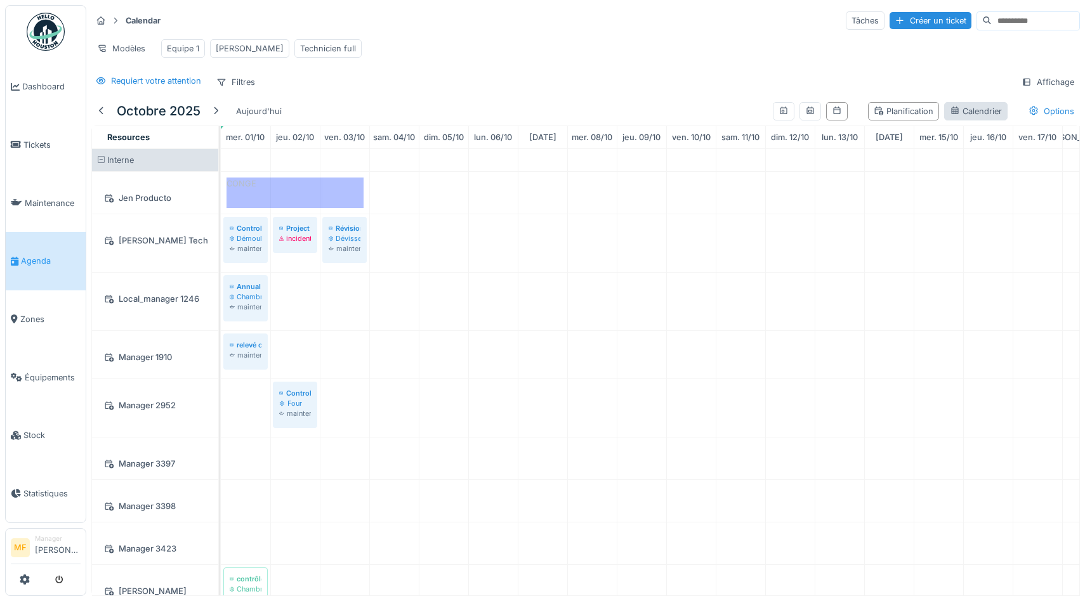
click at [974, 114] on div "Calendrier" at bounding box center [976, 111] width 52 height 12
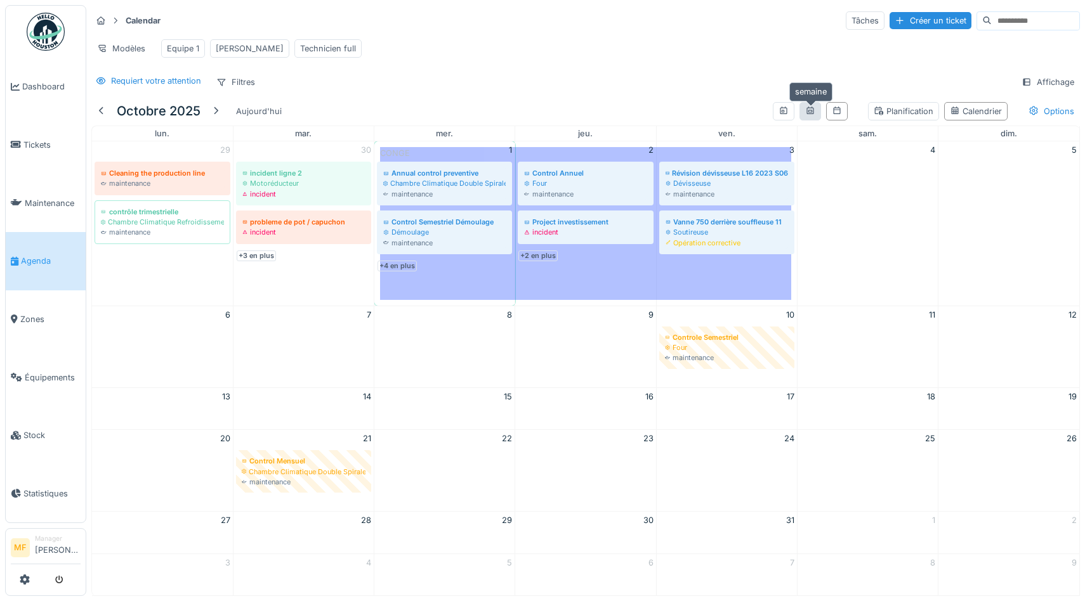
click at [813, 108] on icon at bounding box center [809, 111] width 7 height 8
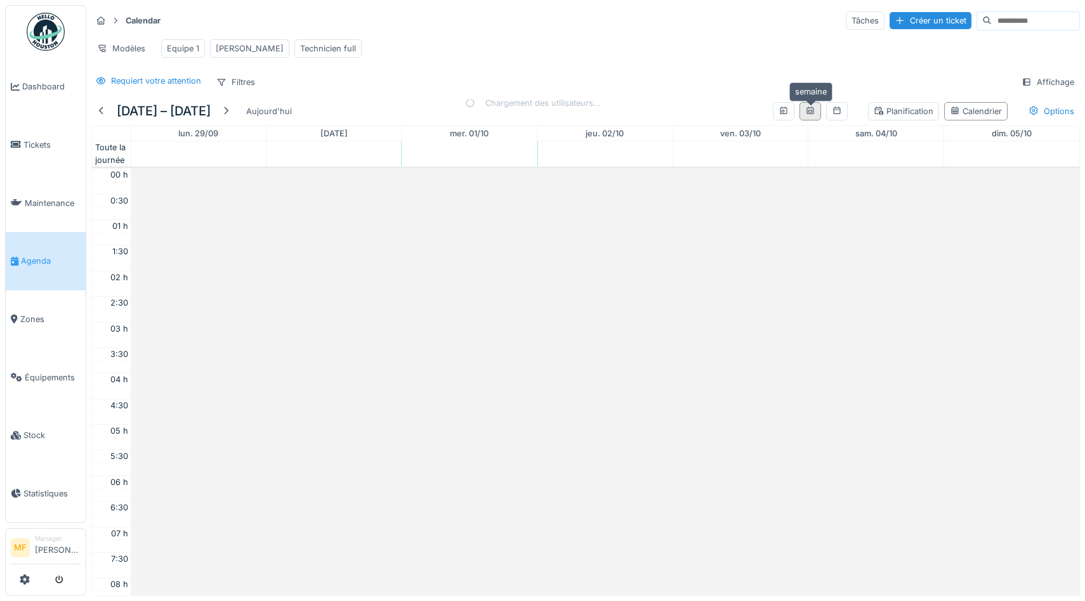
scroll to position [308, 0]
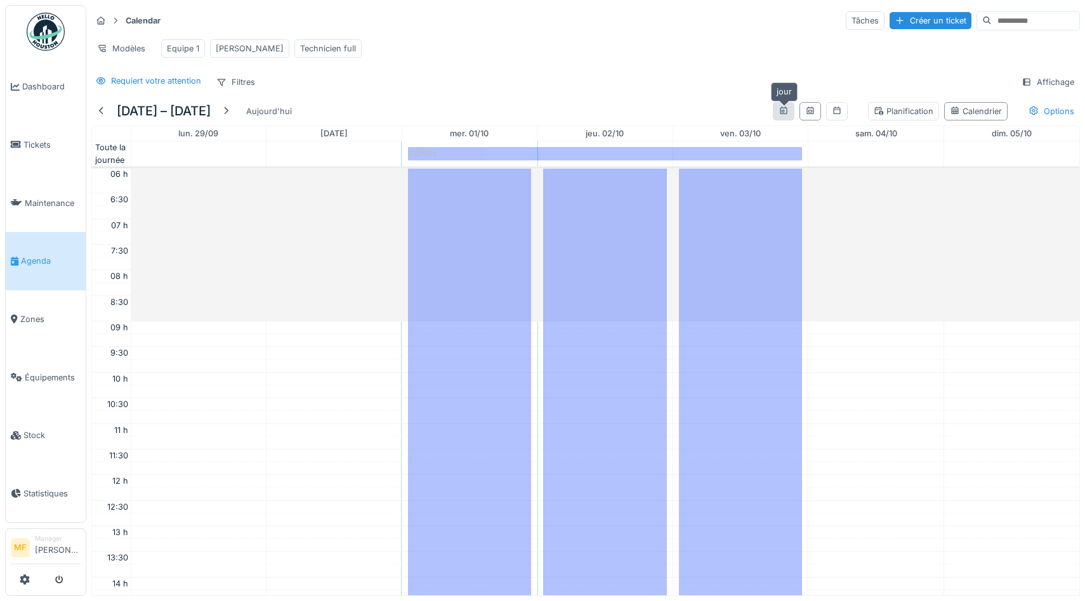
click at [781, 112] on icon at bounding box center [783, 111] width 10 height 8
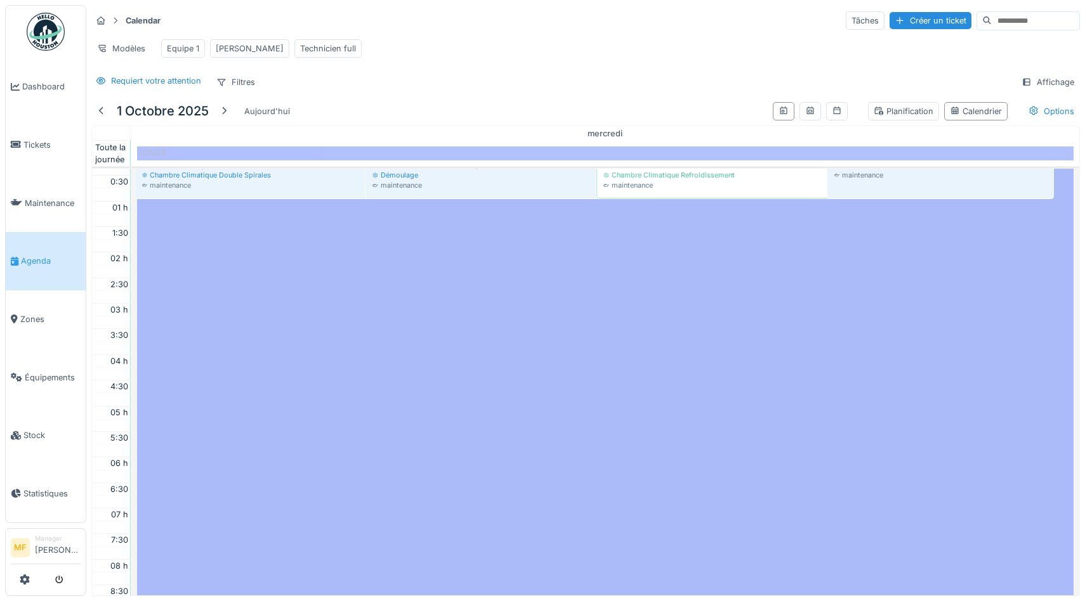
scroll to position [0, 0]
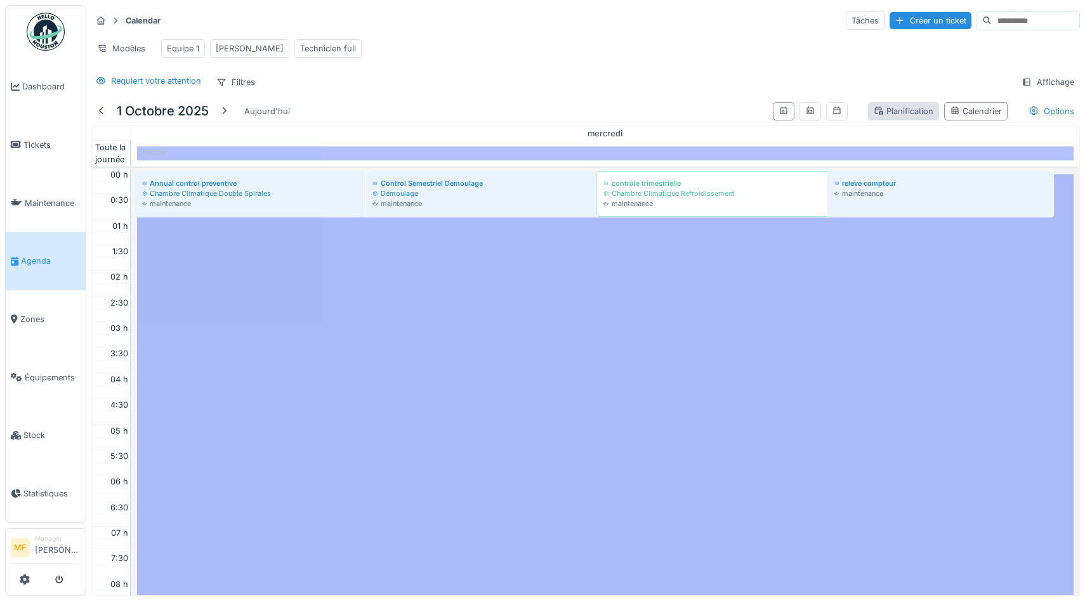
click at [930, 107] on div "Planification" at bounding box center [903, 111] width 60 height 12
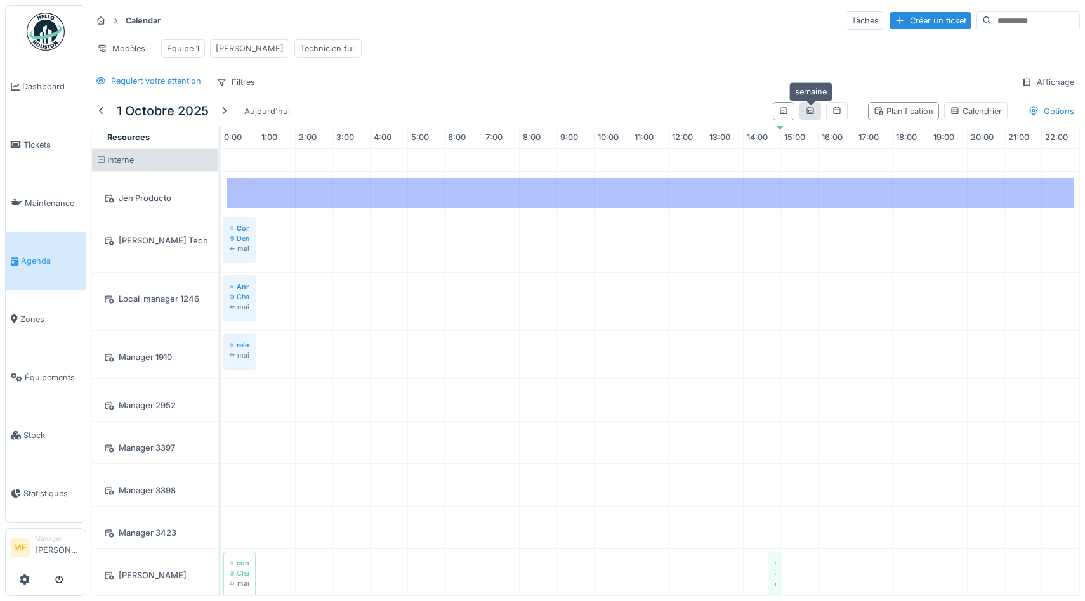
click at [811, 114] on icon at bounding box center [810, 111] width 10 height 8
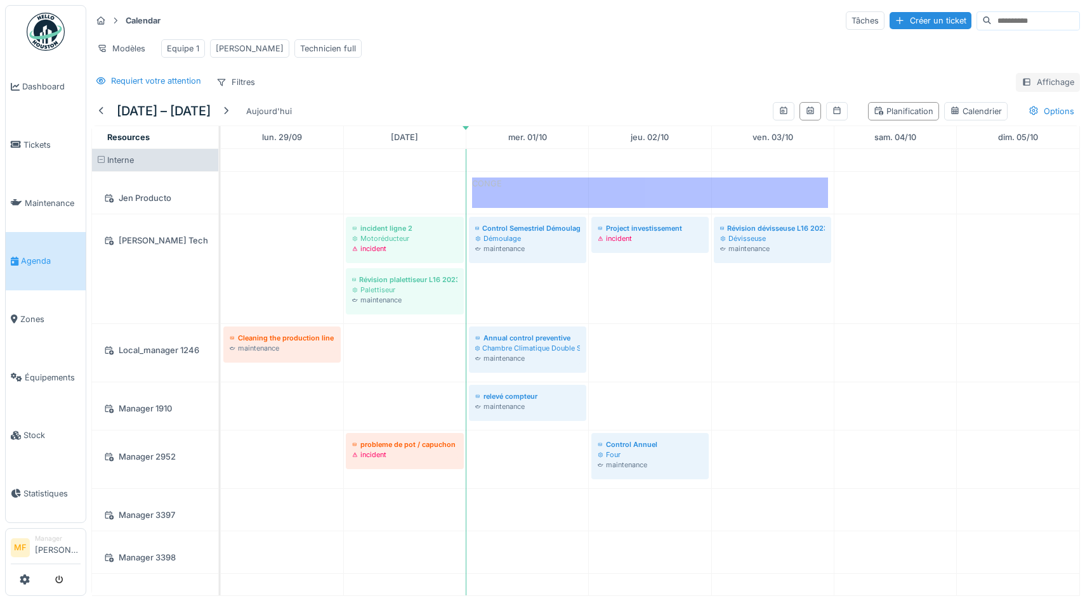
click at [1040, 84] on div "Affichage" at bounding box center [1047, 82] width 64 height 18
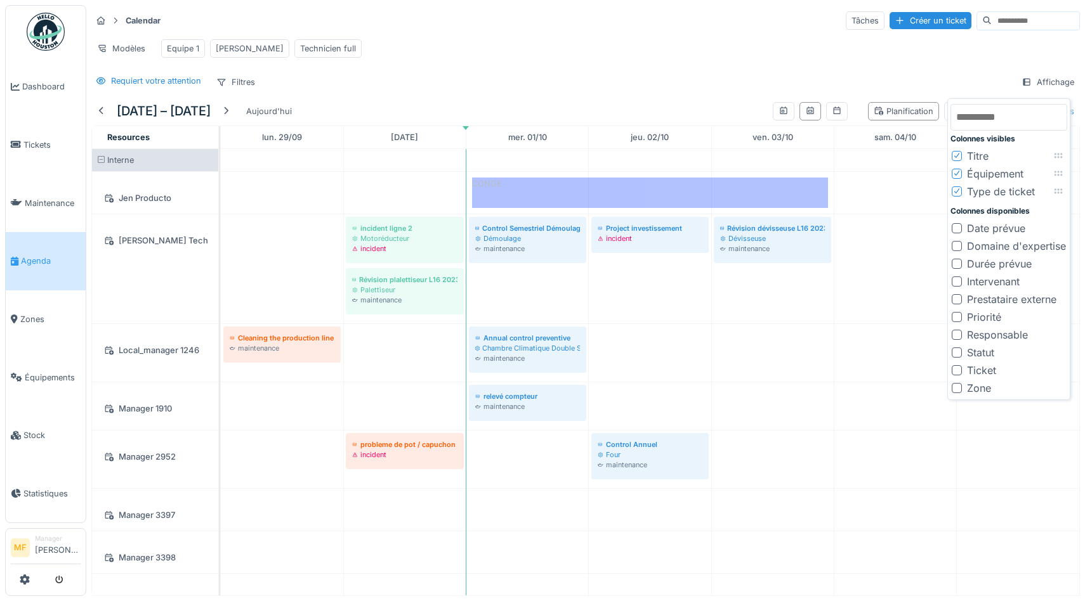
click at [956, 389] on div at bounding box center [956, 388] width 10 height 10
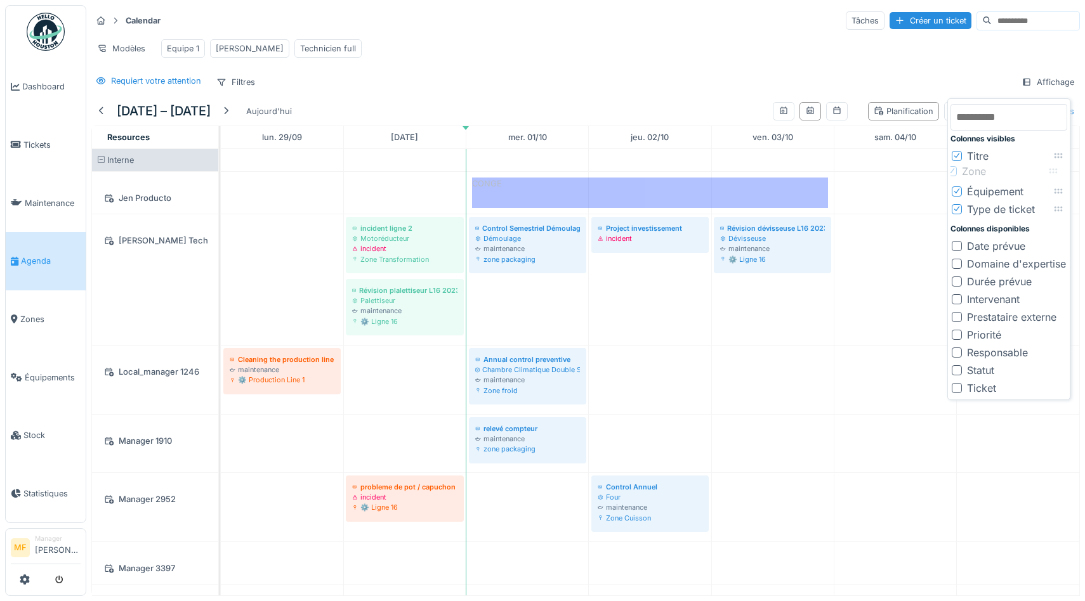
drag, startPoint x: 1069, startPoint y: 207, endPoint x: 1064, endPoint y: 169, distance: 38.4
click at [1058, 169] on icon at bounding box center [1053, 171] width 10 height 8
click at [955, 174] on icon at bounding box center [957, 173] width 8 height 6
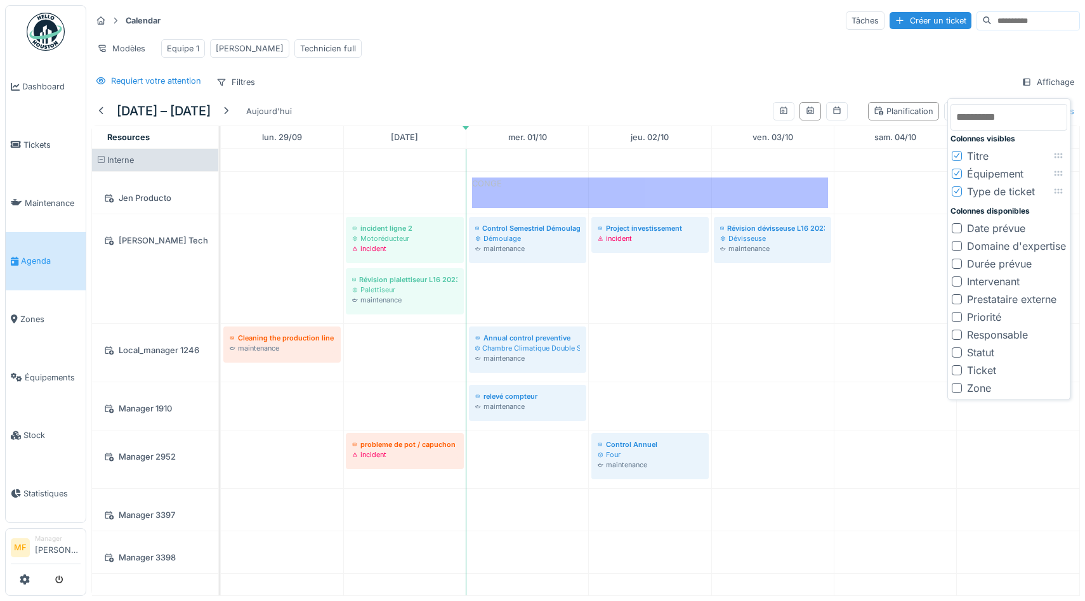
click at [417, 73] on div "Requiert votre attention Filtres Affichage" at bounding box center [585, 82] width 988 height 18
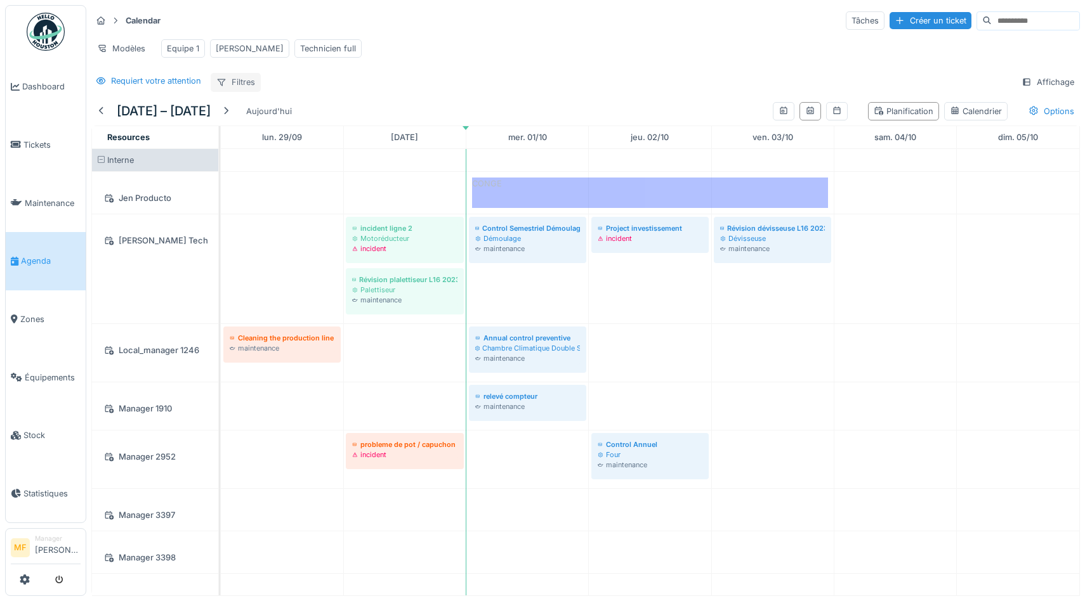
click at [230, 79] on div "Filtres" at bounding box center [236, 82] width 50 height 18
click at [379, 97] on div "[DATE] – [DATE] Aujourd'hui Planification Calendrier Options" at bounding box center [585, 111] width 988 height 29
click at [1043, 111] on div "Options" at bounding box center [1050, 111] width 57 height 18
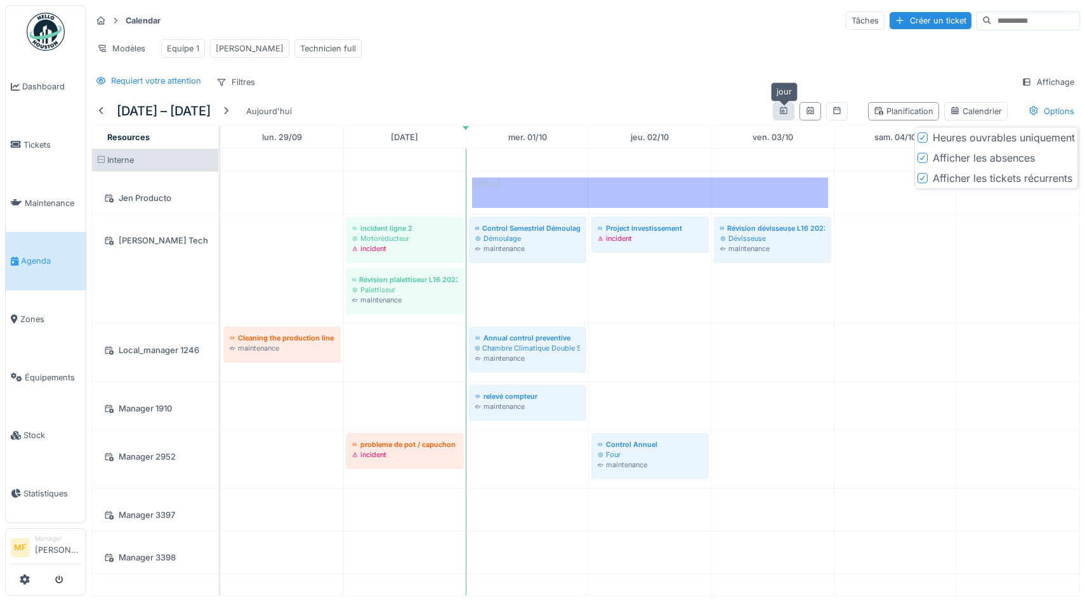
click at [783, 110] on icon at bounding box center [783, 111] width 7 height 8
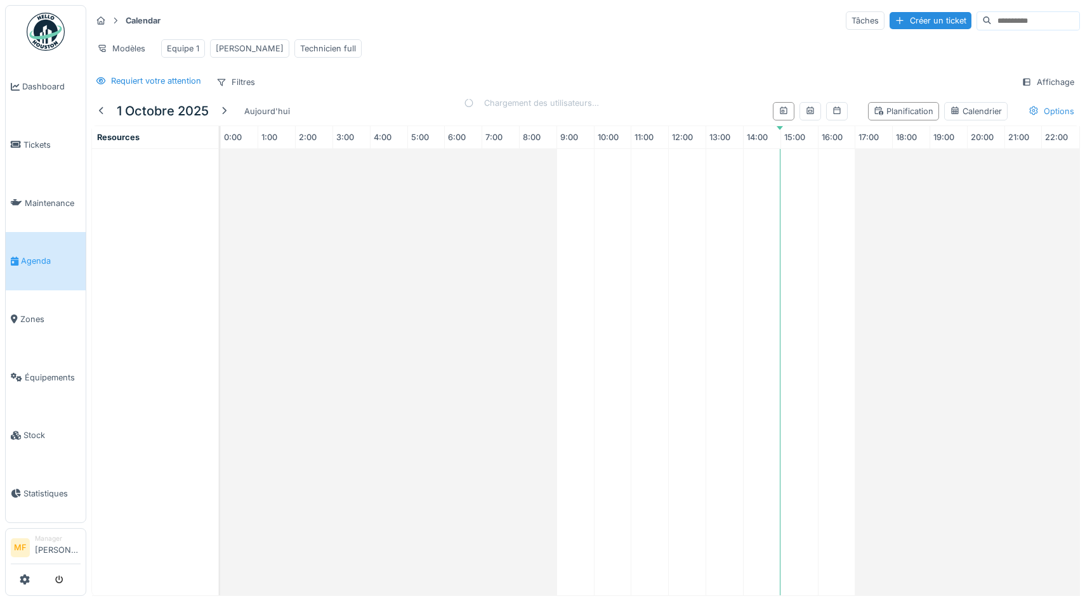
click at [1044, 110] on div "Options" at bounding box center [1050, 111] width 57 height 18
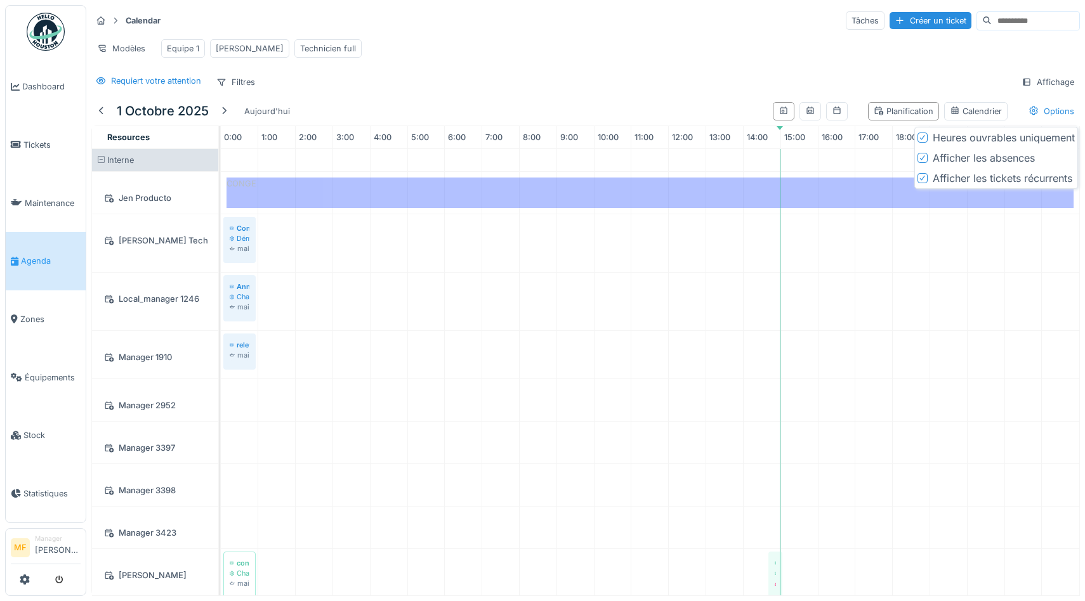
click at [799, 74] on div "Requiert votre attention Filtres Affichage" at bounding box center [585, 82] width 988 height 18
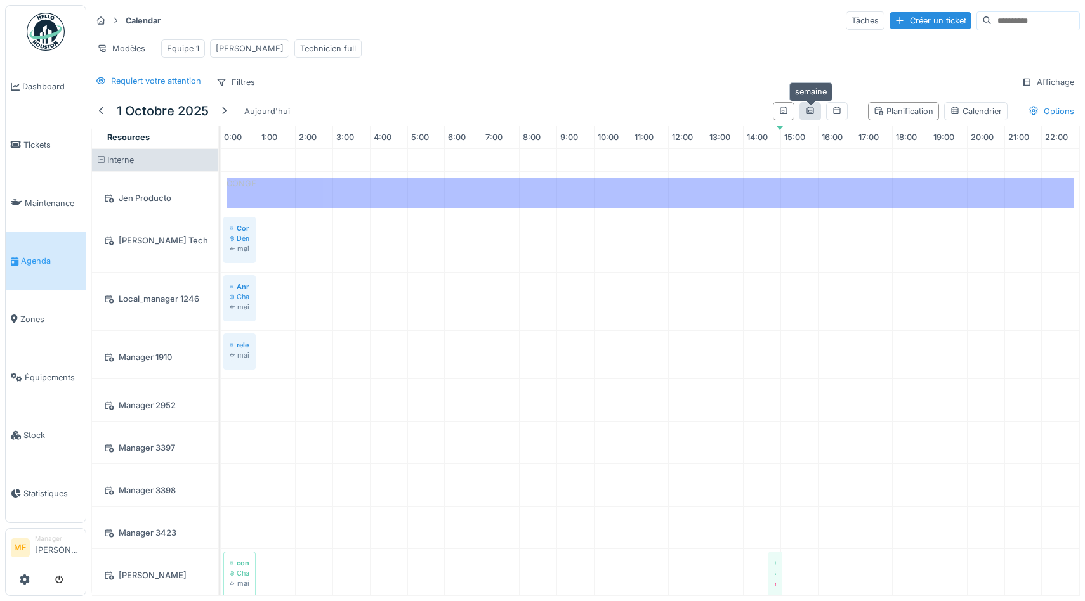
click at [811, 111] on icon at bounding box center [810, 111] width 10 height 8
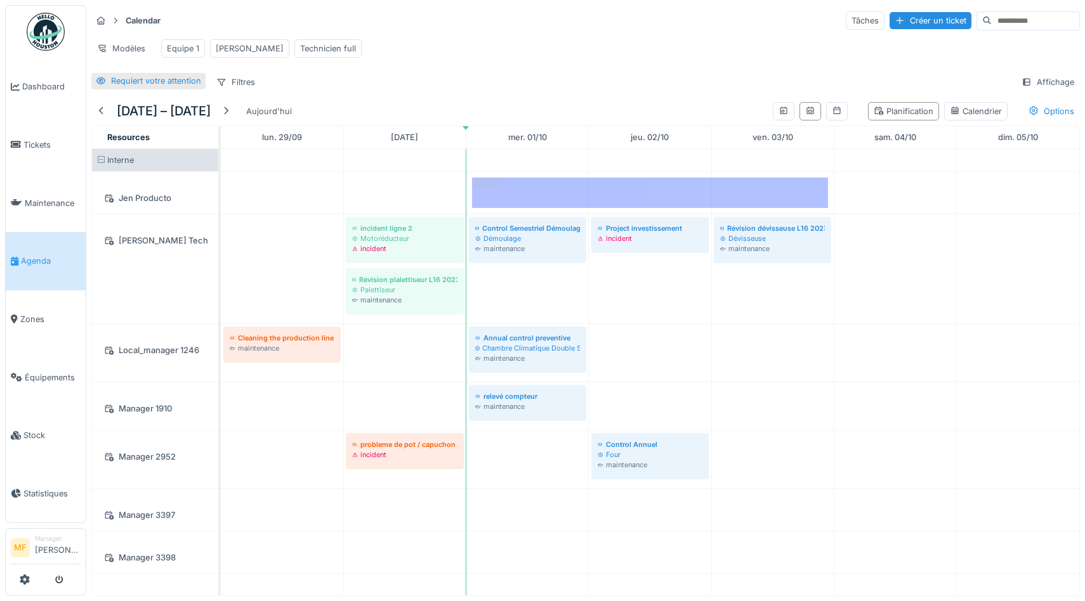
click at [153, 83] on div "Requiert votre attention" at bounding box center [156, 81] width 90 height 12
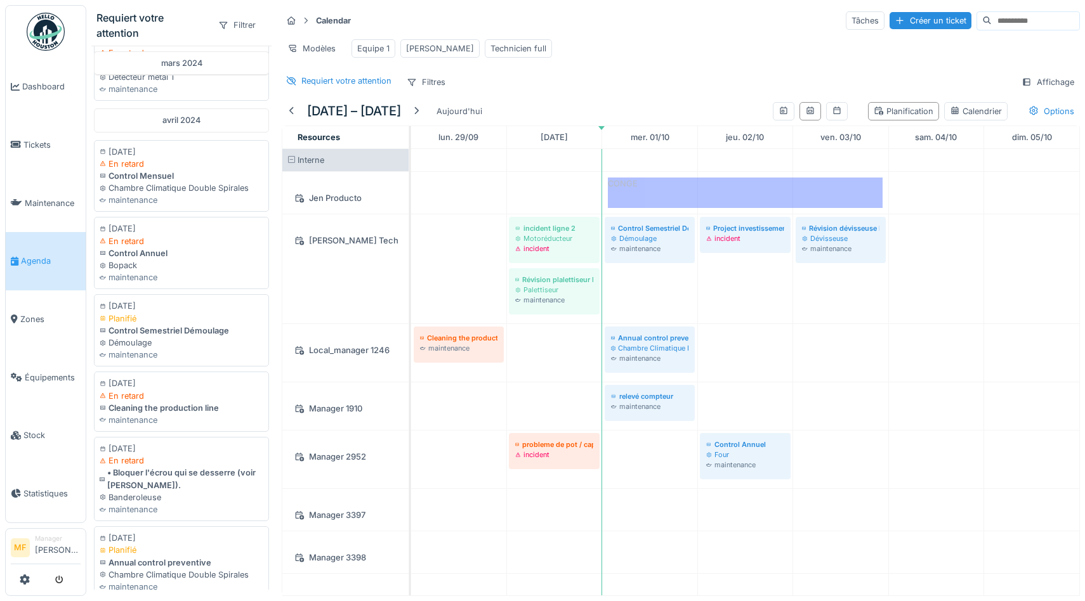
scroll to position [1272, 0]
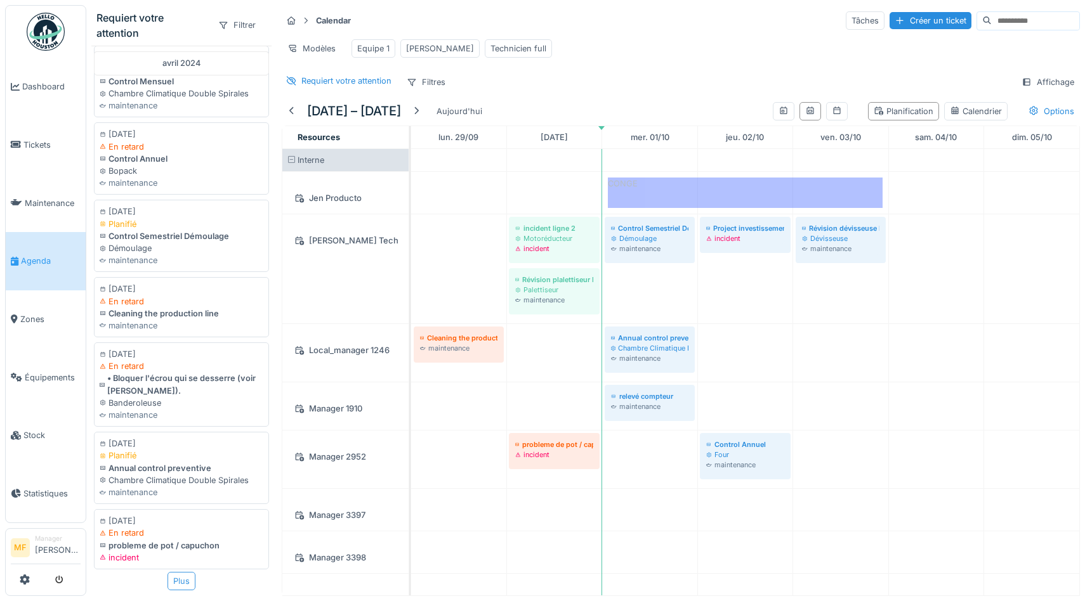
click at [186, 582] on div "Plus" at bounding box center [181, 581] width 28 height 18
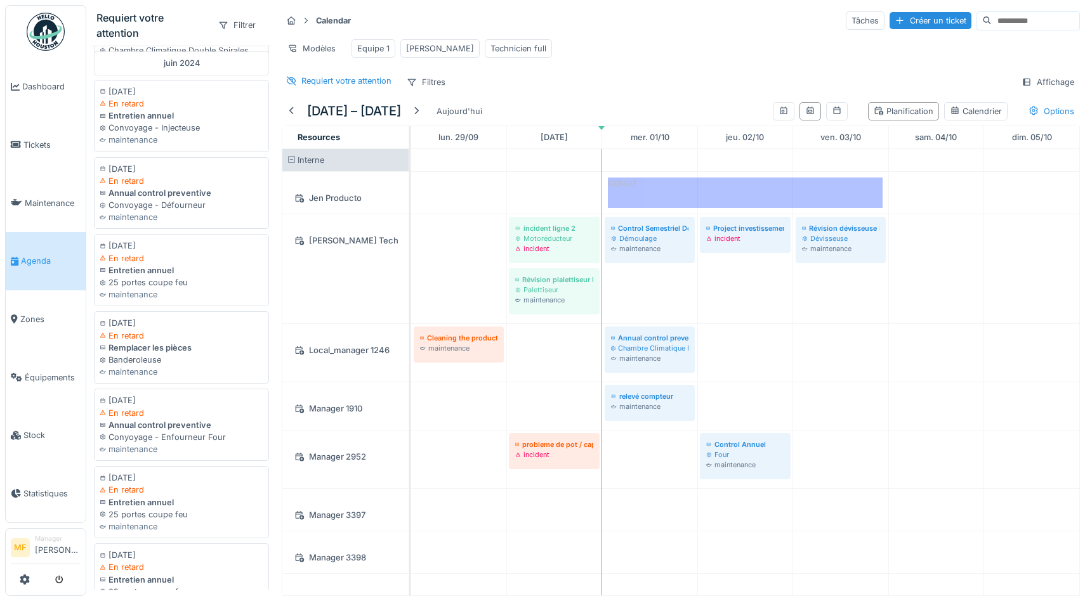
scroll to position [2887, 0]
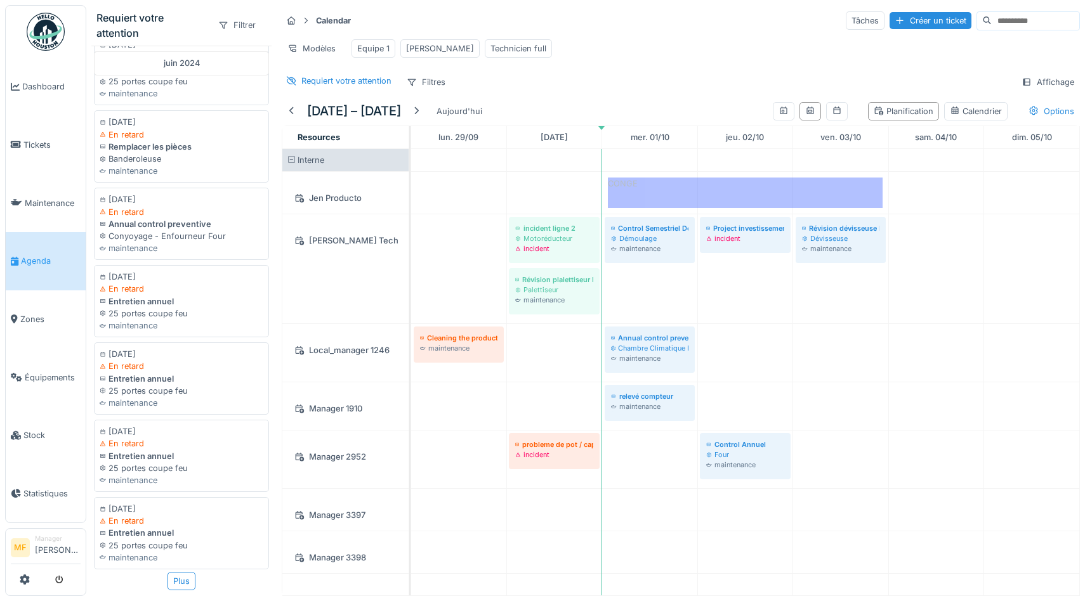
click at [230, 27] on div "Filtrer" at bounding box center [236, 25] width 49 height 18
click at [422, 5] on div "Calendar Tâches Créer un ticket Modèles Equipe 1 [PERSON_NAME] Technicien full …" at bounding box center [681, 51] width 808 height 92
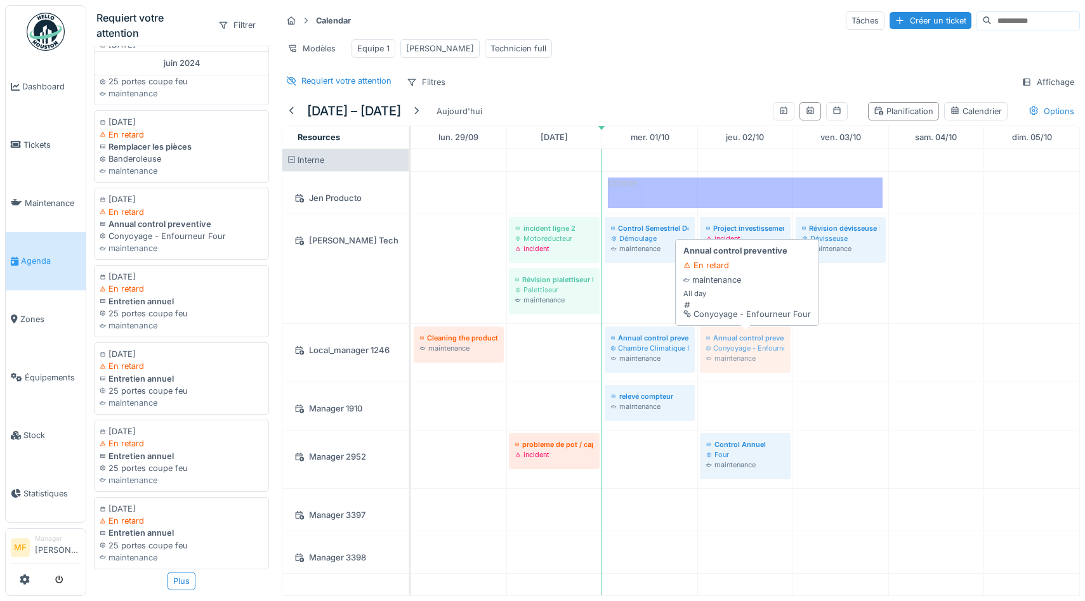
drag, startPoint x: 170, startPoint y: 216, endPoint x: 742, endPoint y: 354, distance: 588.6
click at [742, 354] on div "Requiert votre attention Filtrer mars 2023 [DATE] Planifié contrôle trimestriel…" at bounding box center [585, 300] width 998 height 601
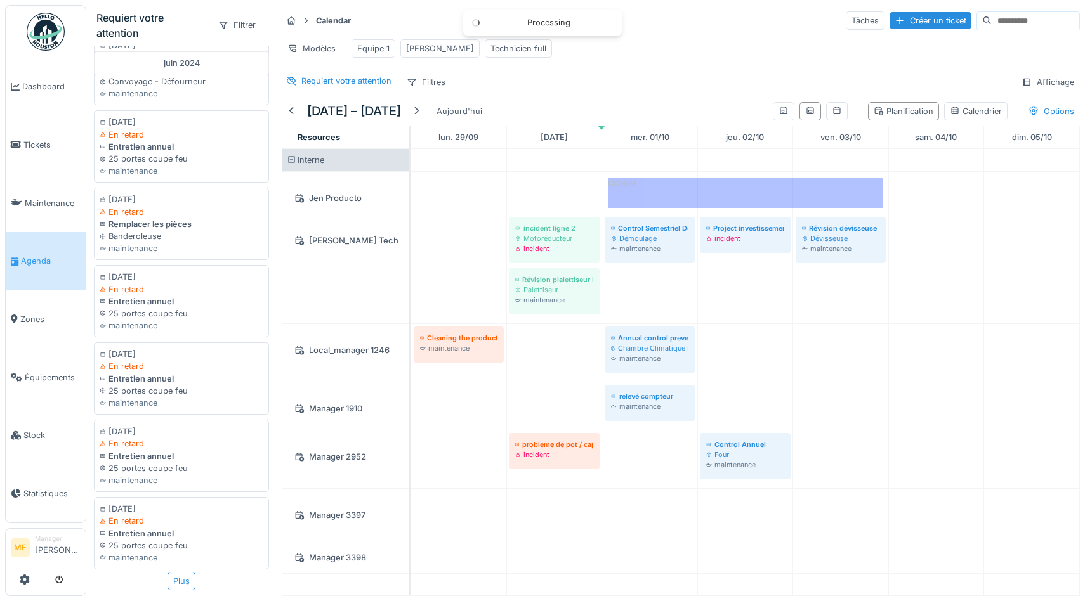
scroll to position [2810, 0]
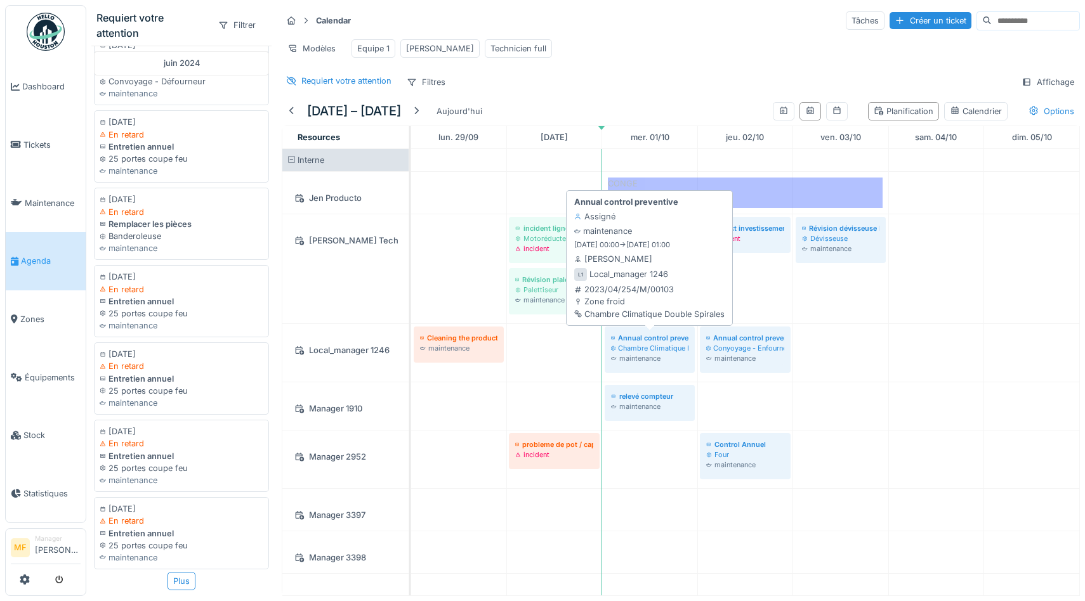
click at [643, 349] on div "Chambre Climatique Double Spirales" at bounding box center [649, 348] width 77 height 10
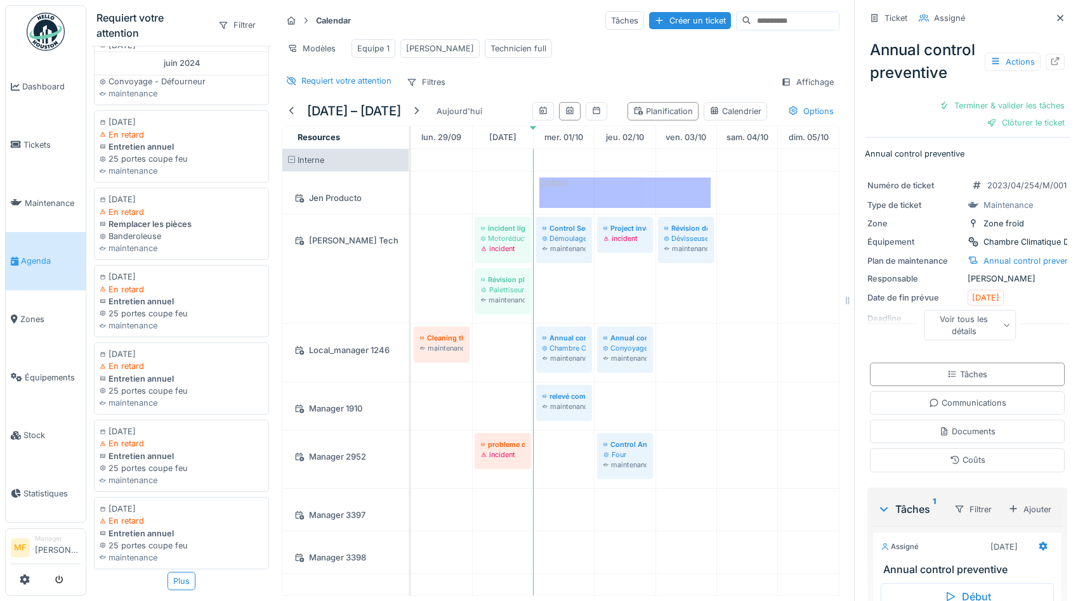
click at [655, 77] on div "Requiert votre attention Filtres Affichage" at bounding box center [561, 82] width 558 height 18
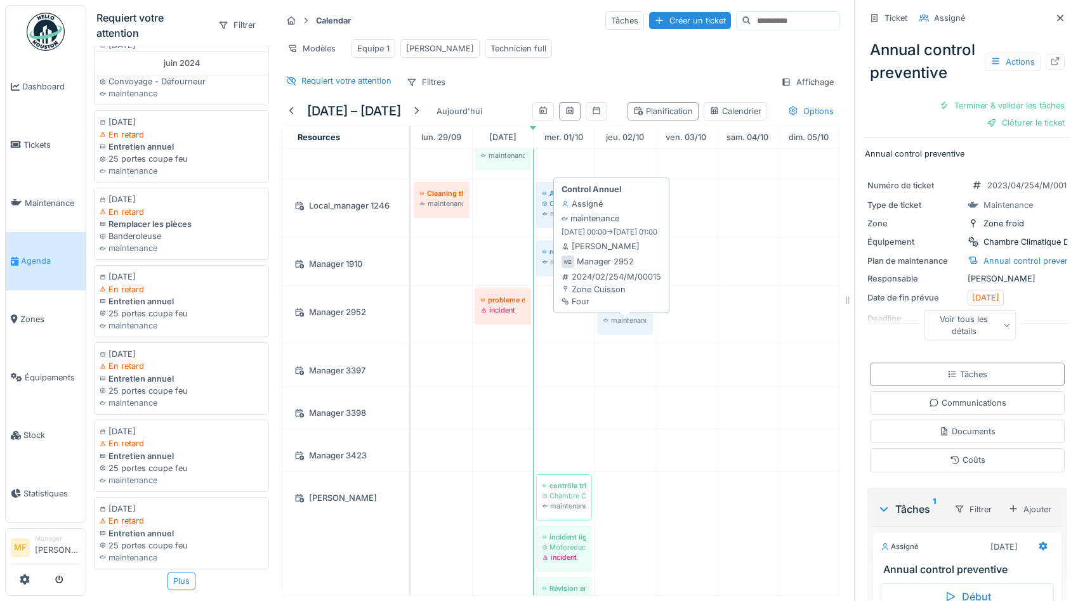
click at [620, 315] on div "Four" at bounding box center [624, 310] width 43 height 10
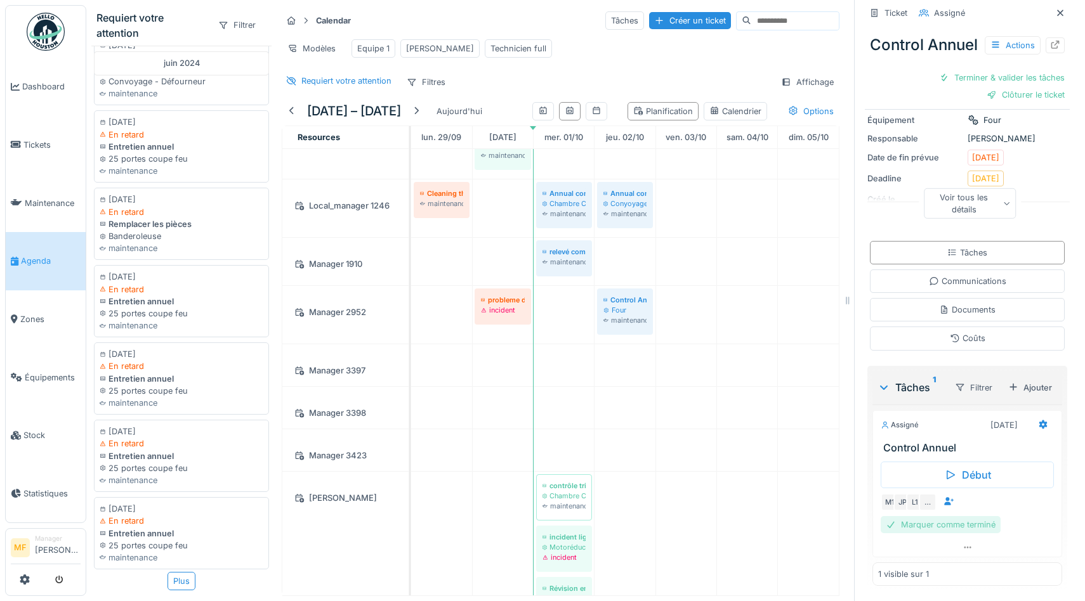
click at [922, 524] on div "Marquer comme terminé" at bounding box center [940, 524] width 120 height 17
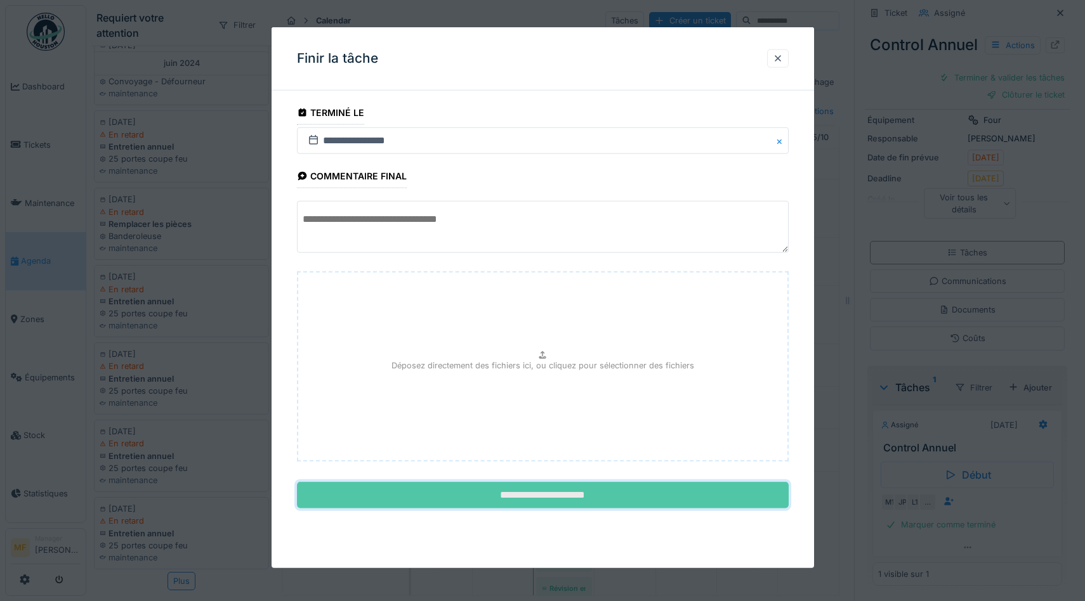
click at [523, 490] on input "**********" at bounding box center [543, 495] width 492 height 27
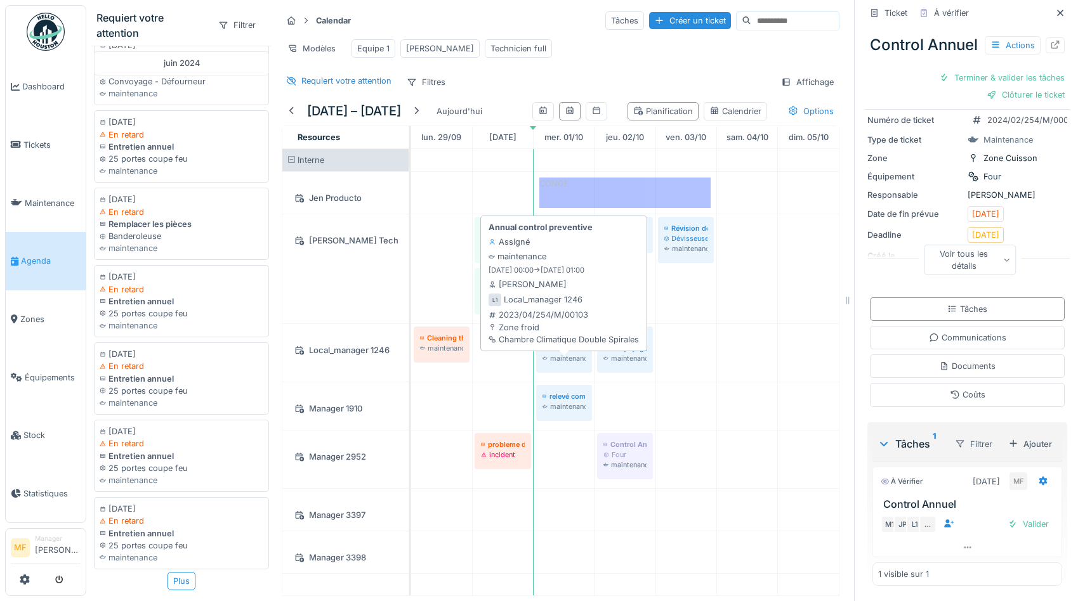
click at [565, 353] on div "Chambre Climatique Double Spirales" at bounding box center [563, 348] width 43 height 10
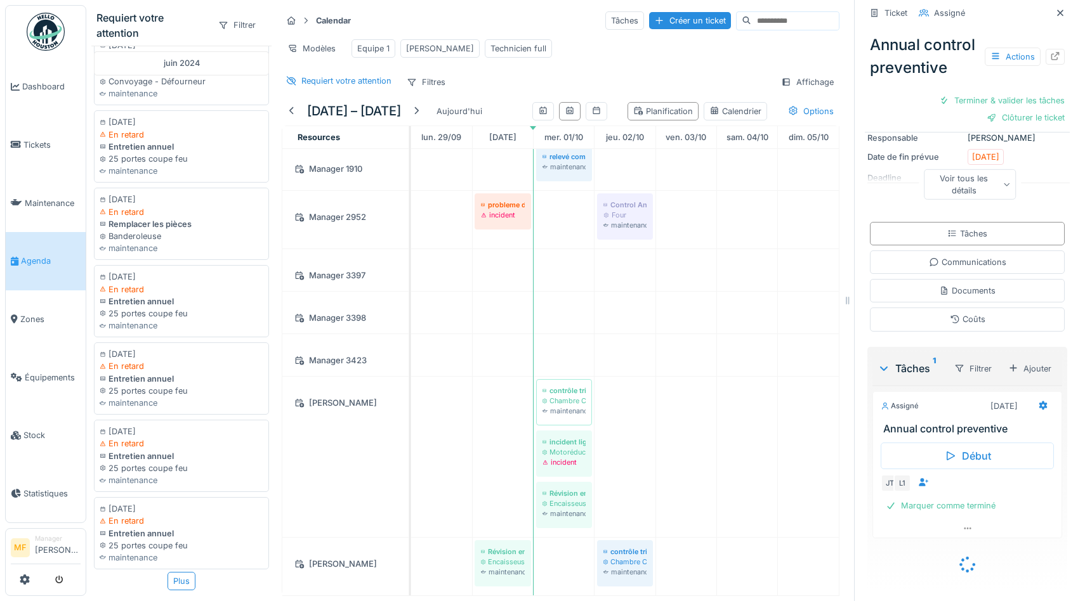
scroll to position [271, 0]
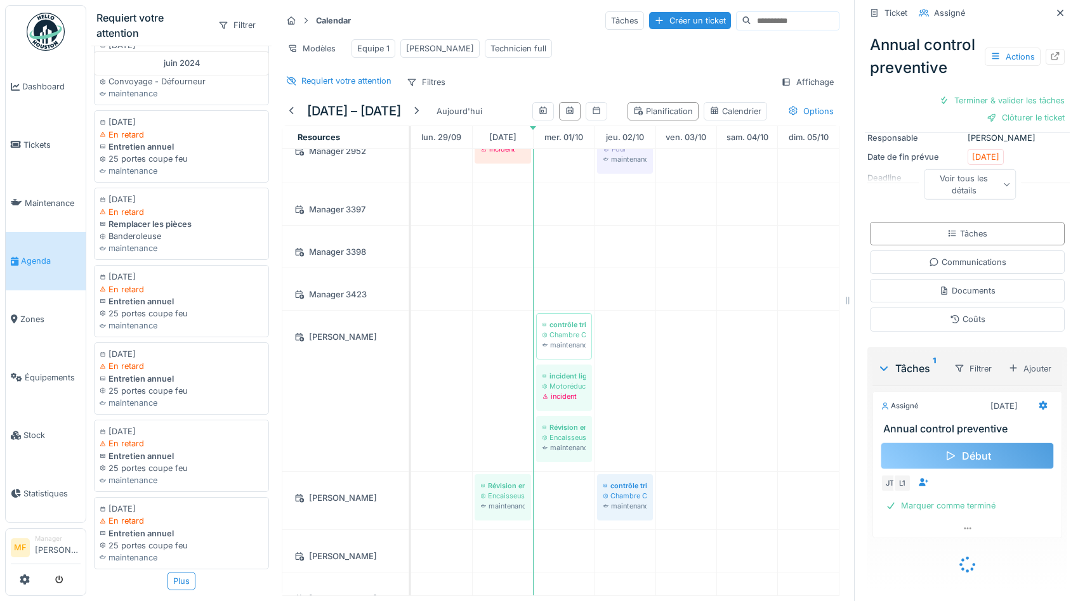
click at [948, 457] on icon at bounding box center [950, 456] width 13 height 10
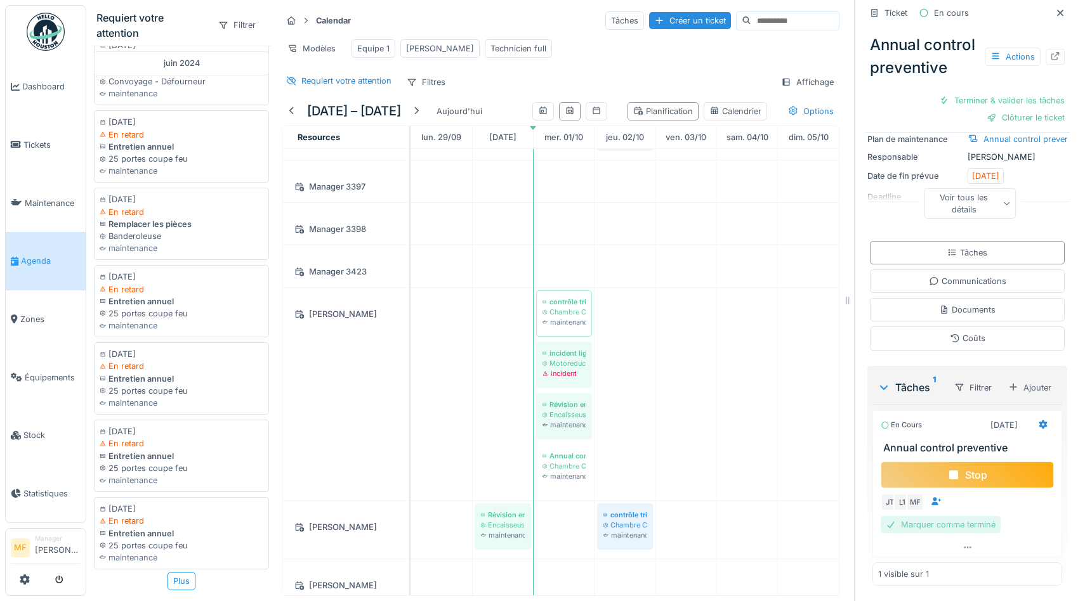
click at [951, 523] on div "Marquer comme terminé" at bounding box center [940, 524] width 120 height 17
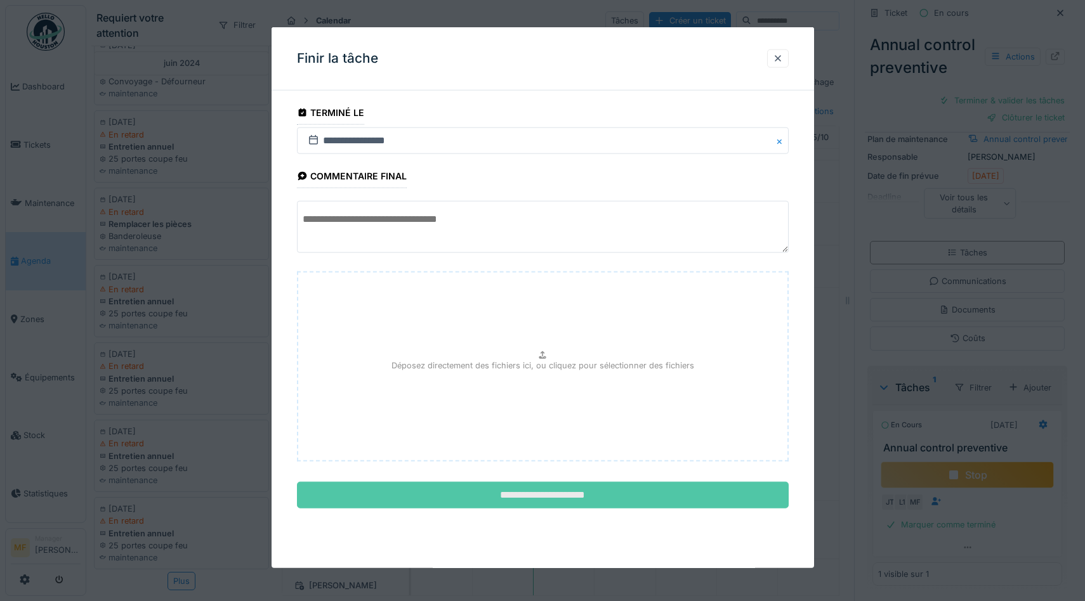
click at [541, 495] on input "**********" at bounding box center [543, 495] width 492 height 27
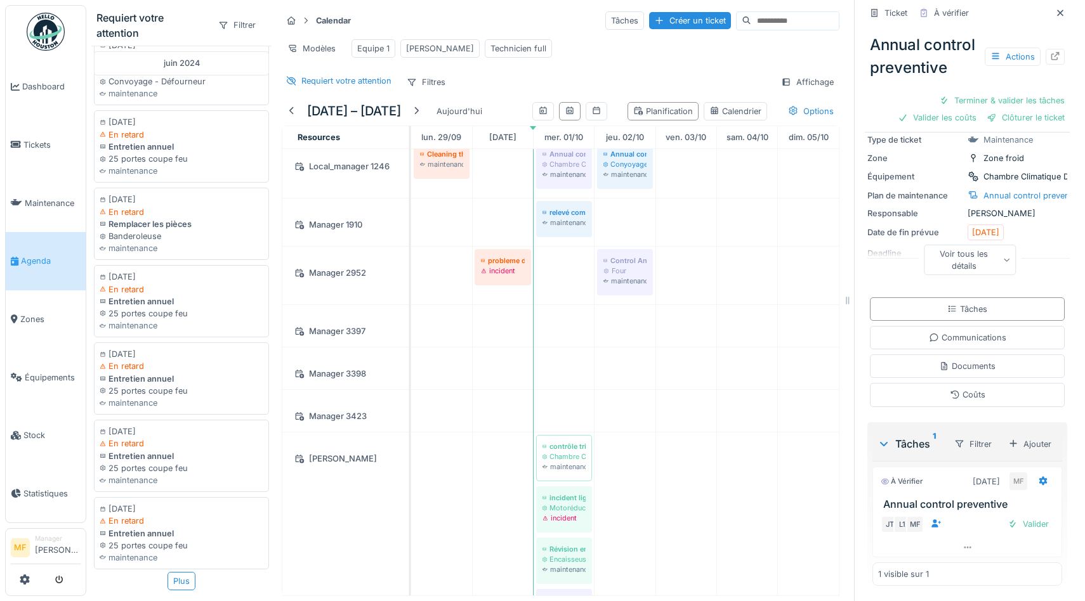
scroll to position [141, 0]
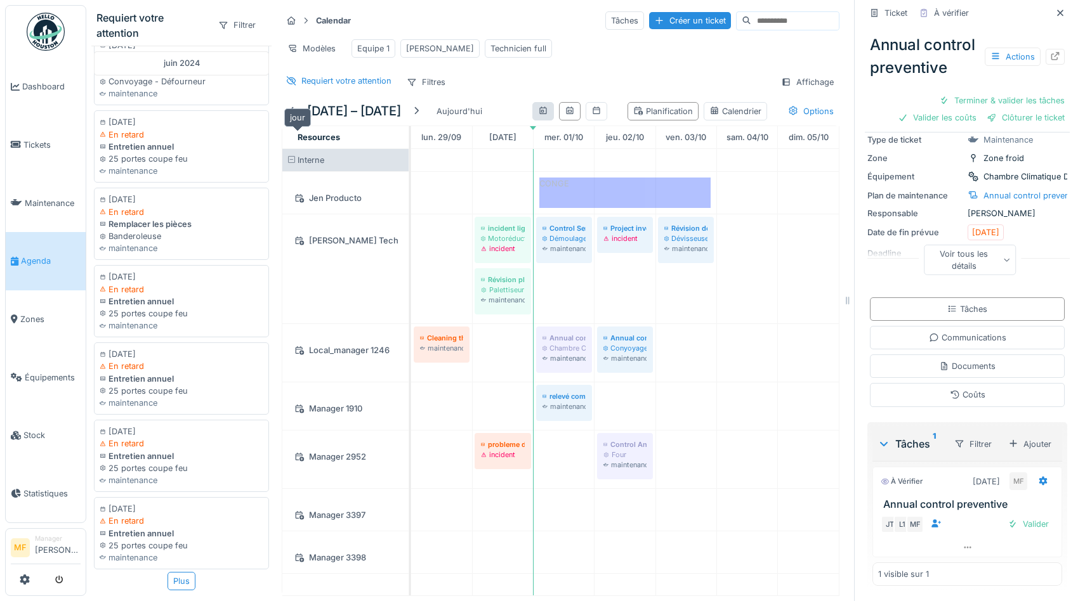
click at [538, 115] on icon at bounding box center [543, 111] width 10 height 8
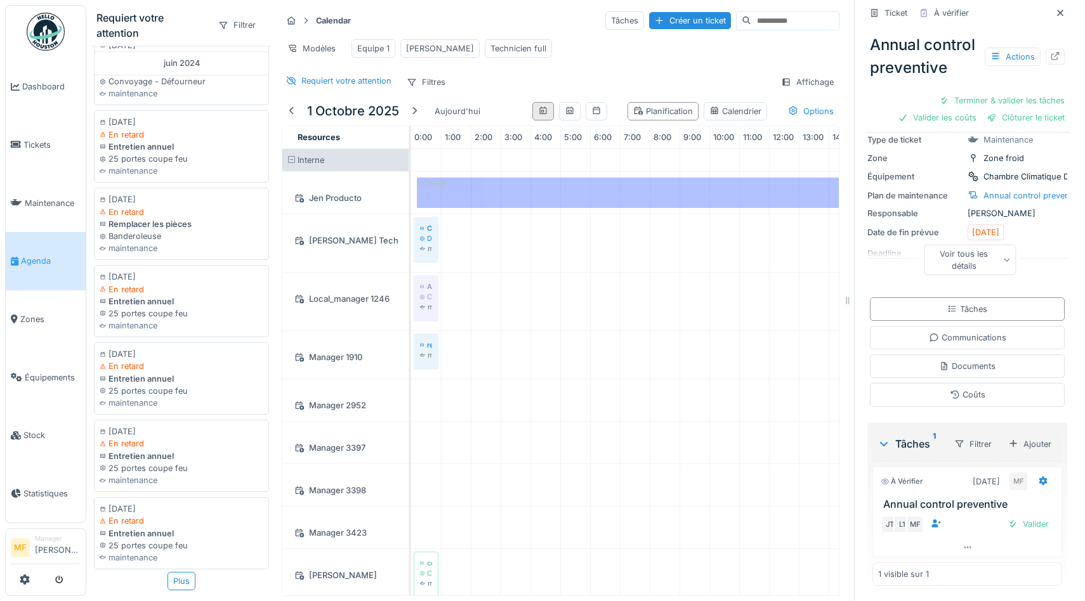
scroll to position [0, 179]
click at [1061, 12] on icon at bounding box center [1060, 13] width 10 height 8
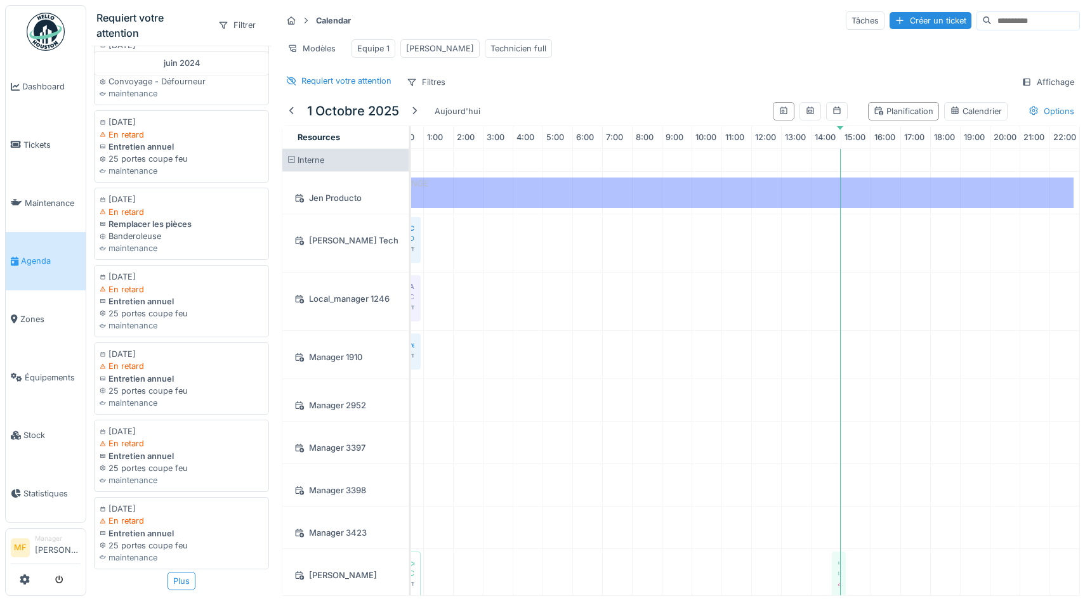
scroll to position [0, 18]
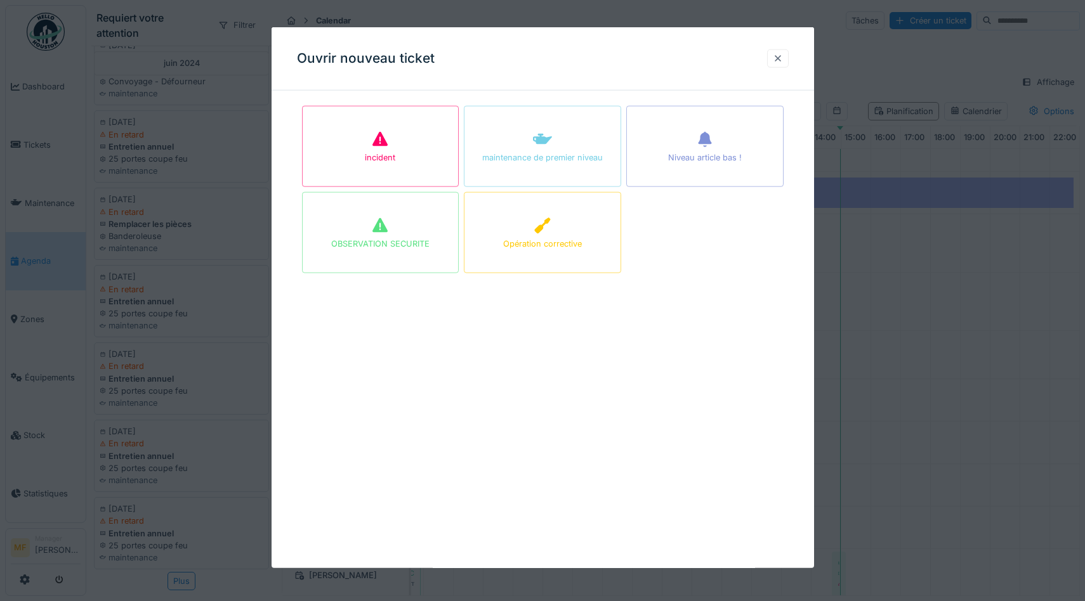
click at [778, 56] on div at bounding box center [778, 59] width 10 height 12
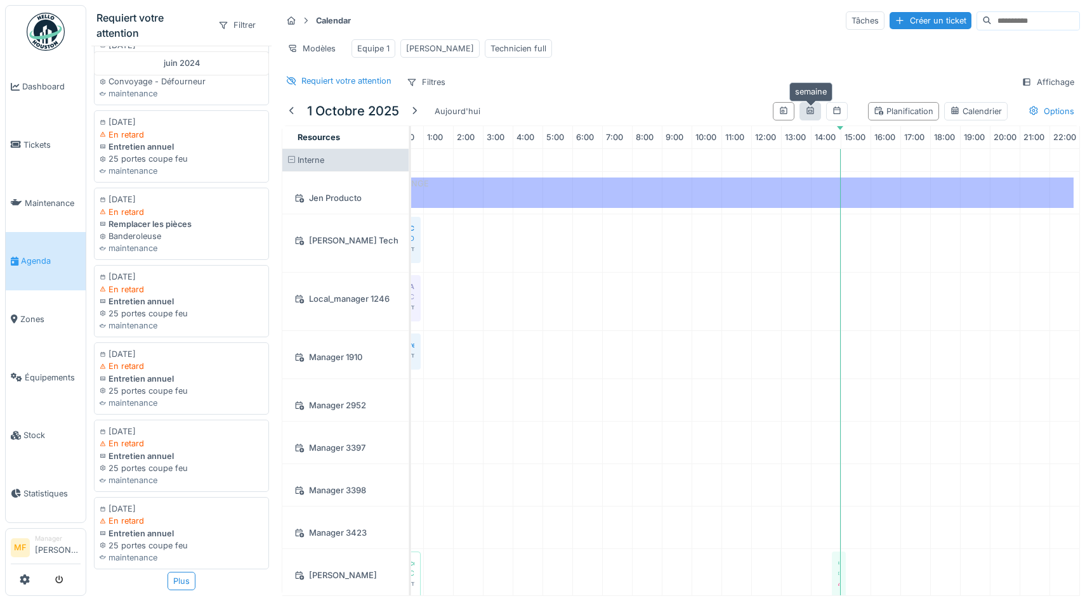
click at [807, 113] on icon at bounding box center [810, 111] width 10 height 8
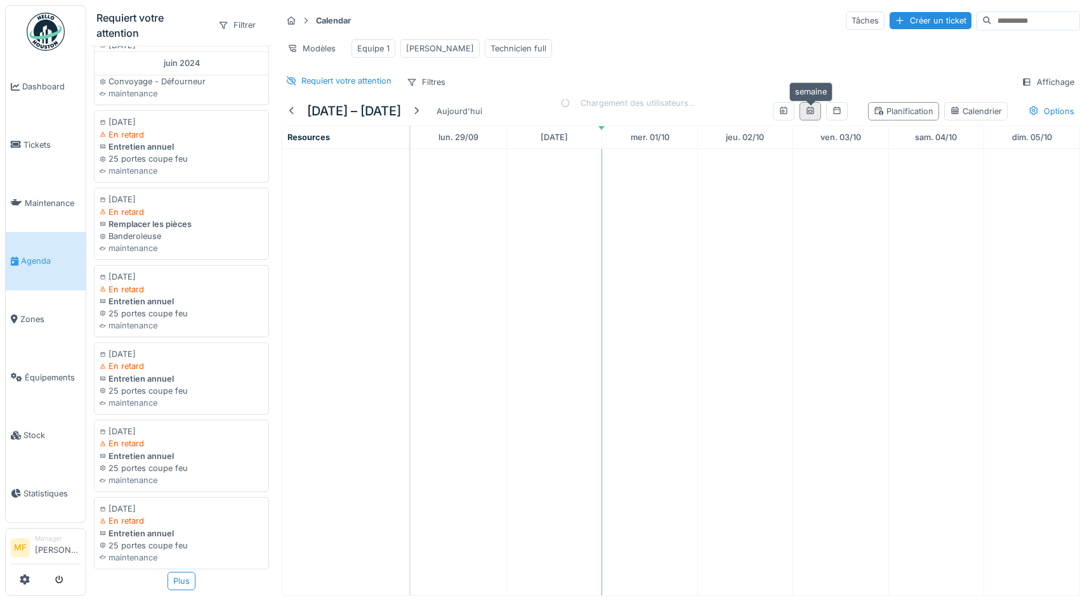
scroll to position [0, 0]
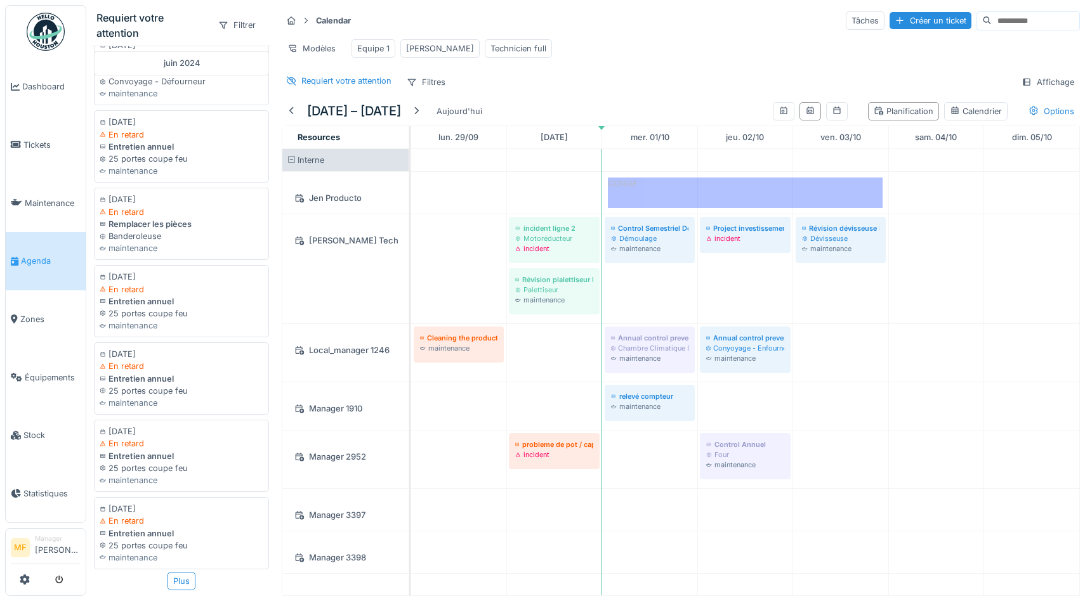
click at [674, 84] on div "Requiert votre attention Filtres Affichage" at bounding box center [681, 82] width 798 height 18
click at [694, 75] on div "Requiert votre attention Filtres Affichage" at bounding box center [681, 82] width 798 height 18
